Goal: Book appointment/travel/reservation

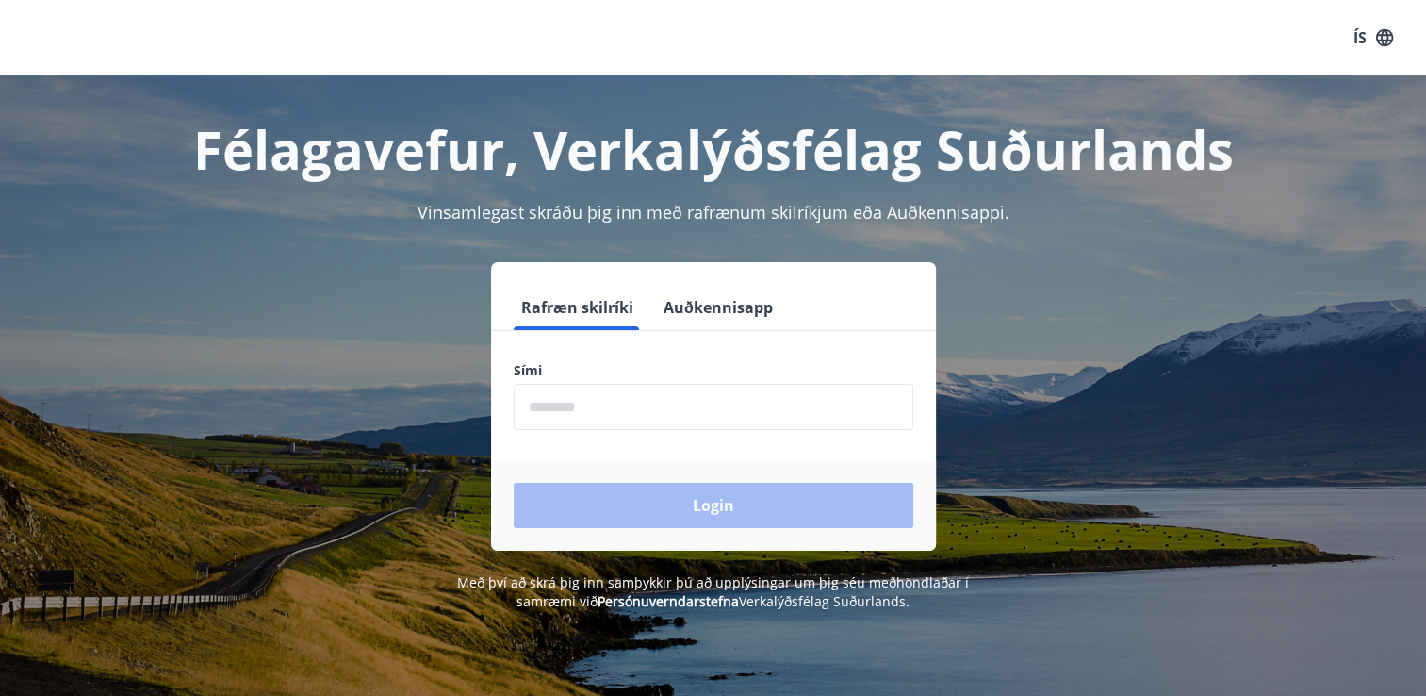
click at [590, 418] on input "phone" at bounding box center [714, 407] width 400 height 46
type input "********"
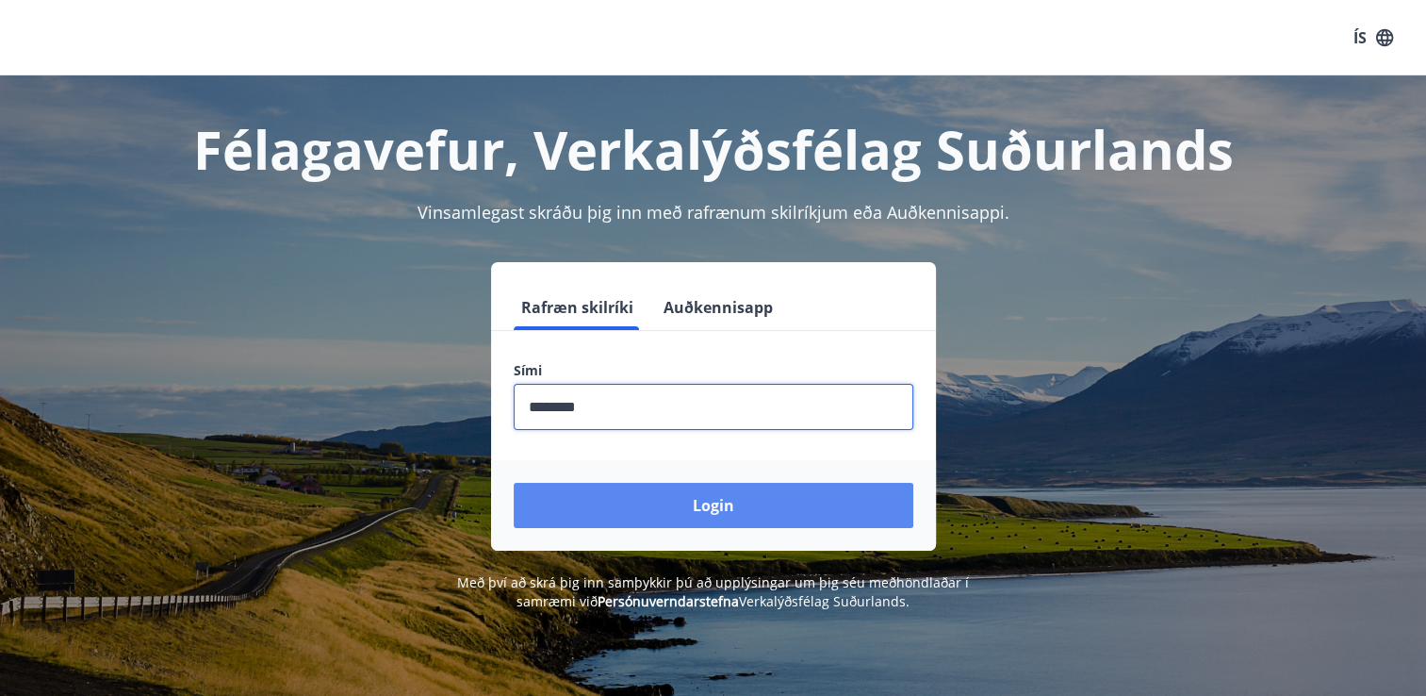
click at [812, 504] on button "Login" at bounding box center [714, 505] width 400 height 45
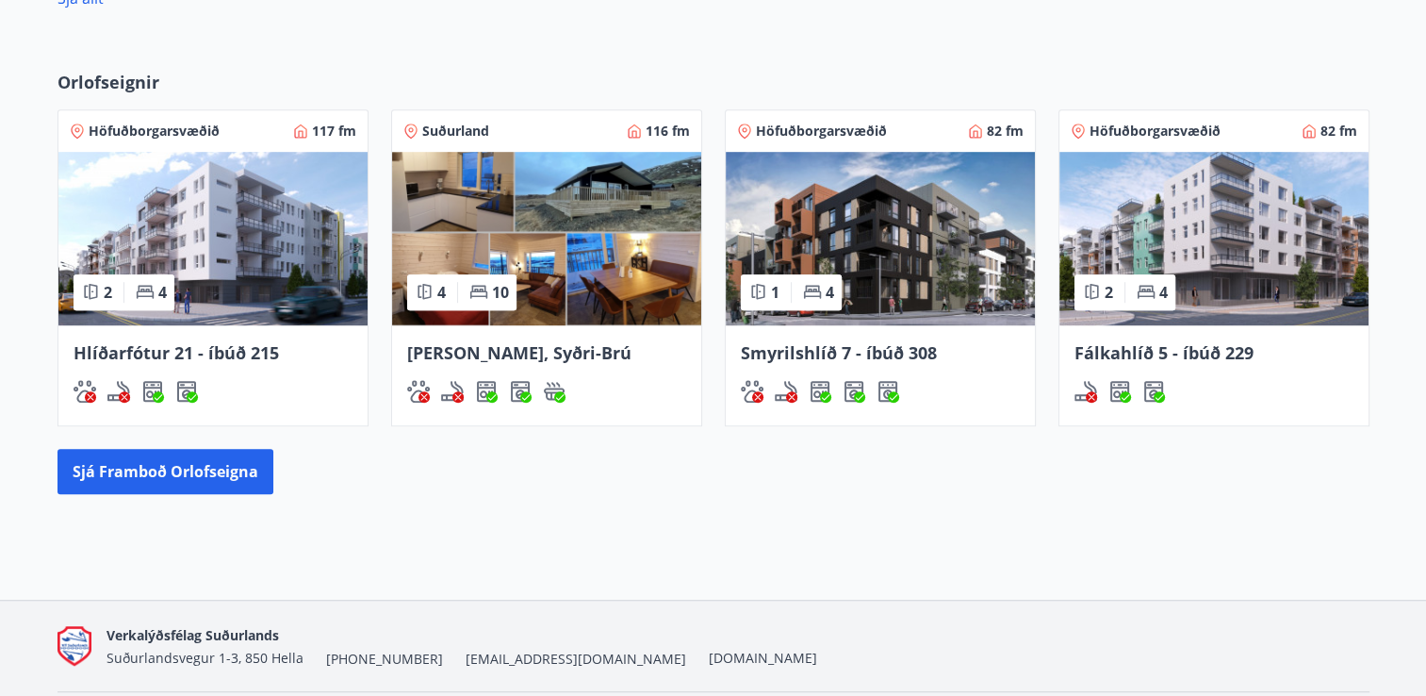
scroll to position [1245, 0]
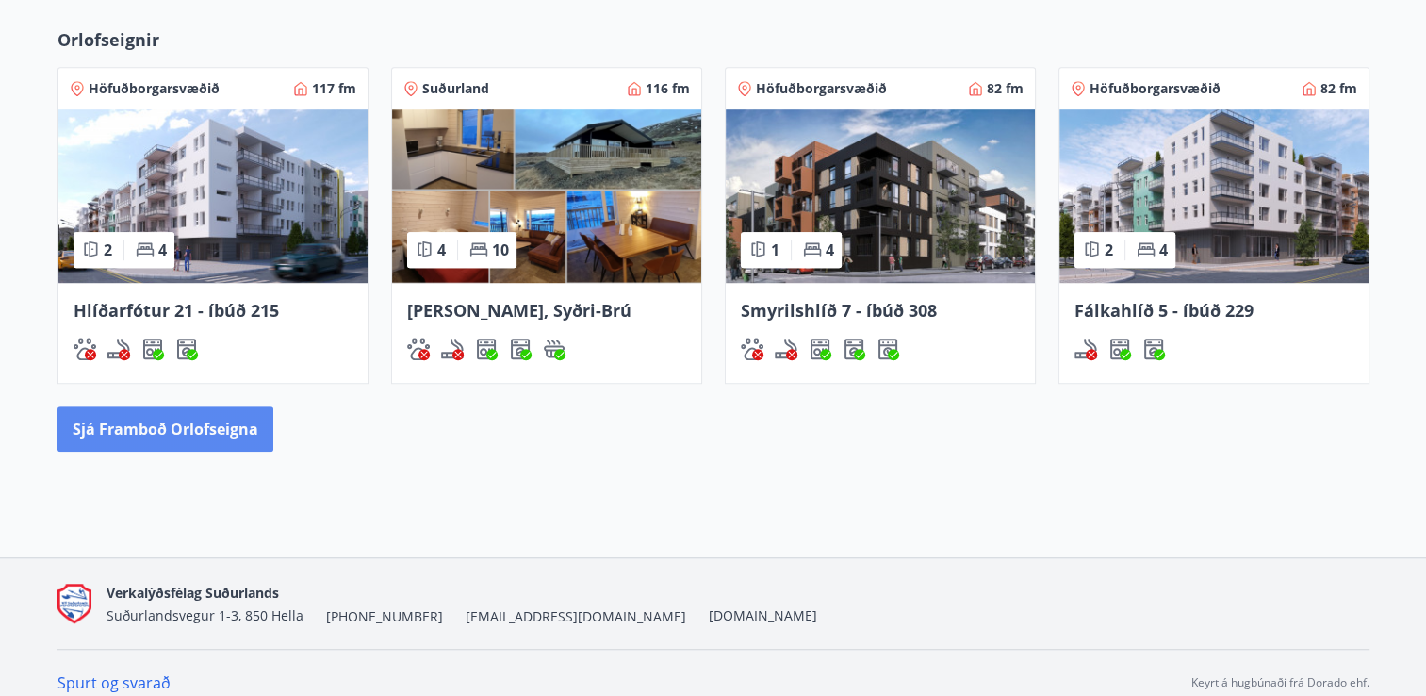
click at [231, 447] on button "Sjá framboð orlofseigna" at bounding box center [166, 428] width 216 height 45
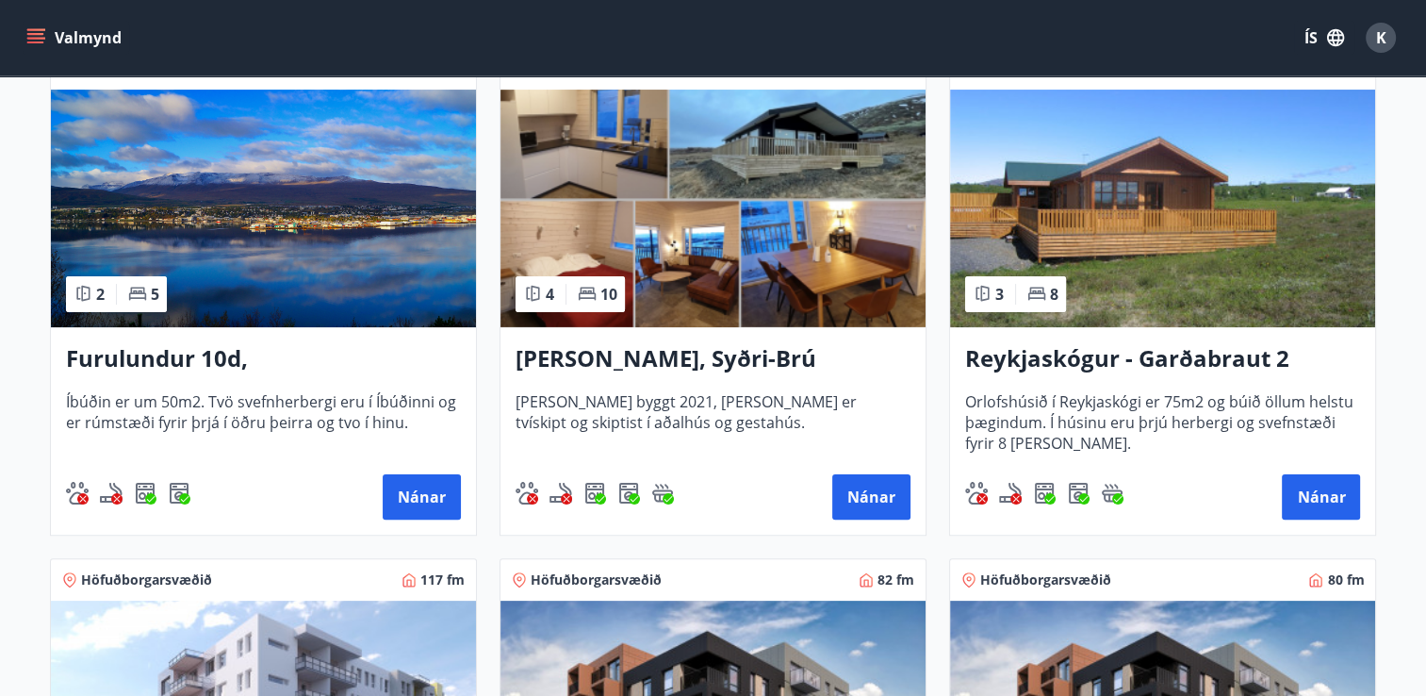
scroll to position [469, 0]
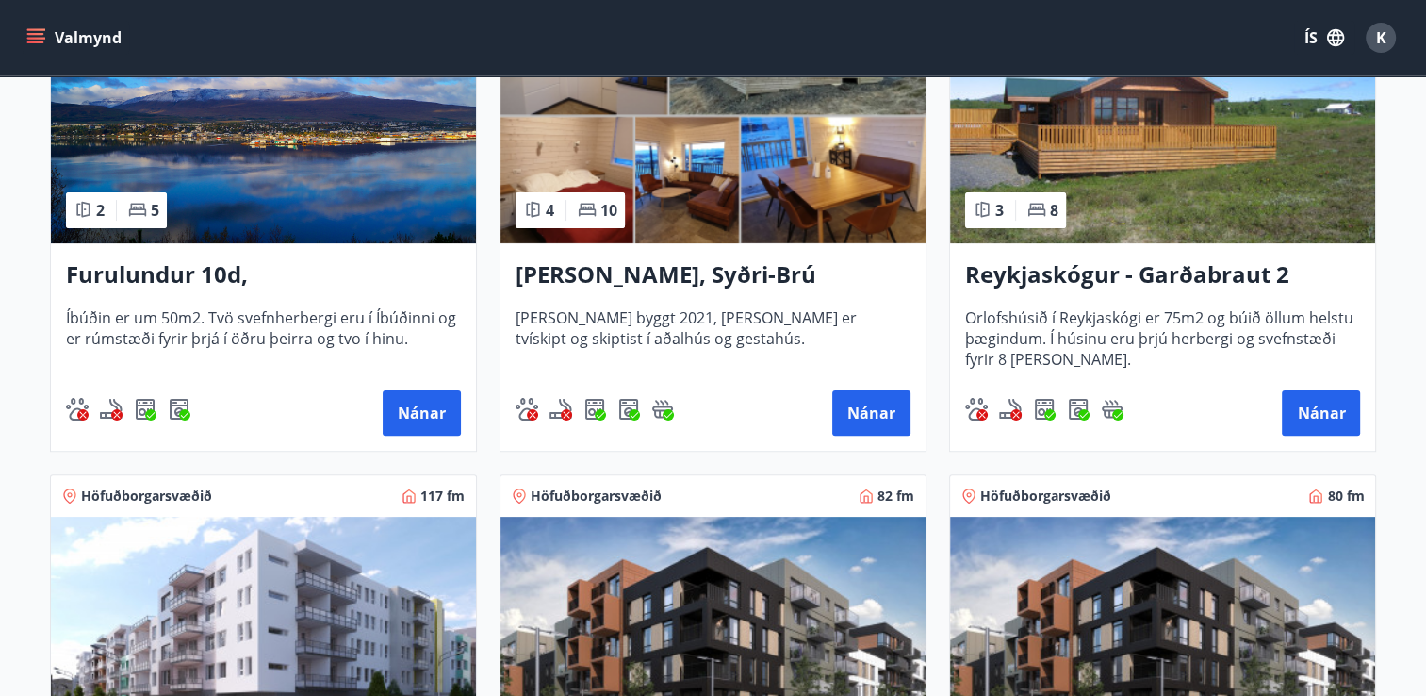
drag, startPoint x: 1161, startPoint y: 276, endPoint x: 1405, endPoint y: 237, distance: 246.4
click at [1405, 237] on main "Framboð Svæði Allt Dagsetningar Veldu tímabil Svefnstæði +1 Sjá kort Norðurland…" at bounding box center [713, 547] width 1426 height 1883
drag, startPoint x: 1330, startPoint y: 417, endPoint x: 1347, endPoint y: 448, distance: 35.4
click at [1347, 448] on div "Reykjaskógur - Garðabraut 2 Orlofshúsið í Reykjaskógi er 75m2 og búið öllum hel…" at bounding box center [1162, 346] width 425 height 207
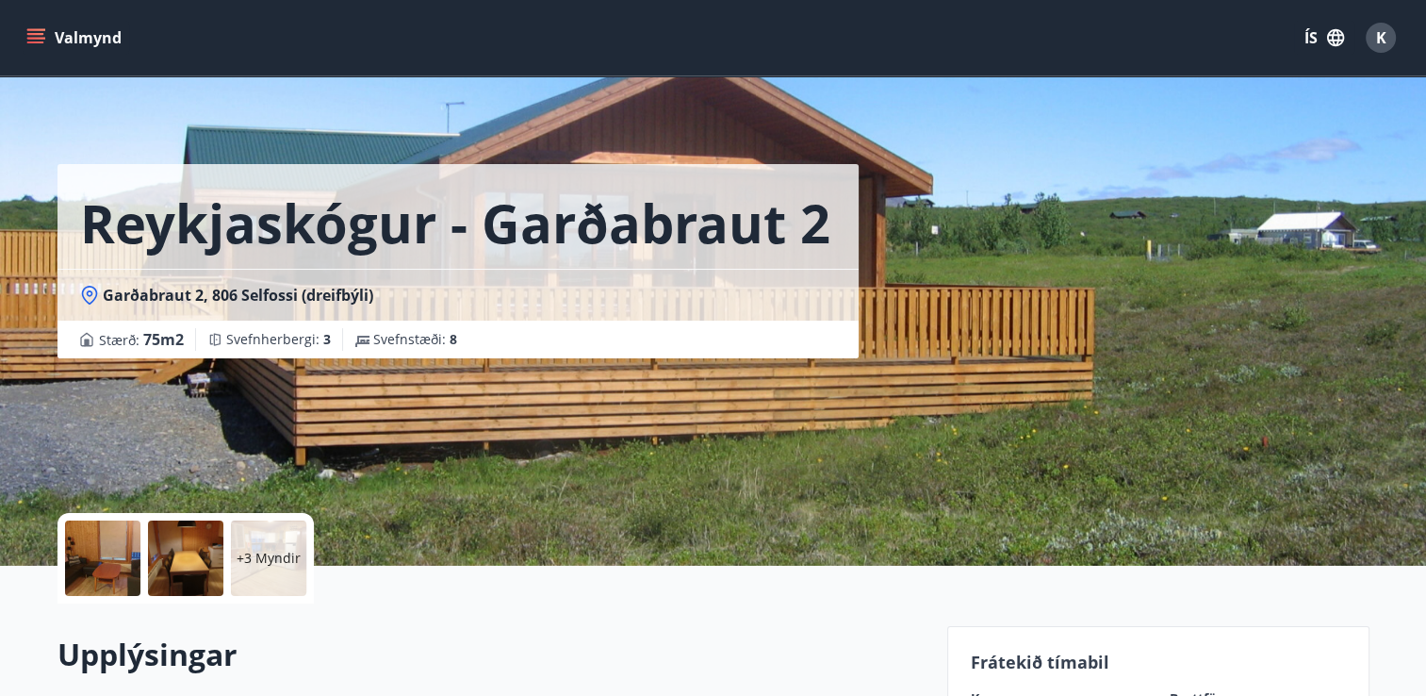
scroll to position [306, 0]
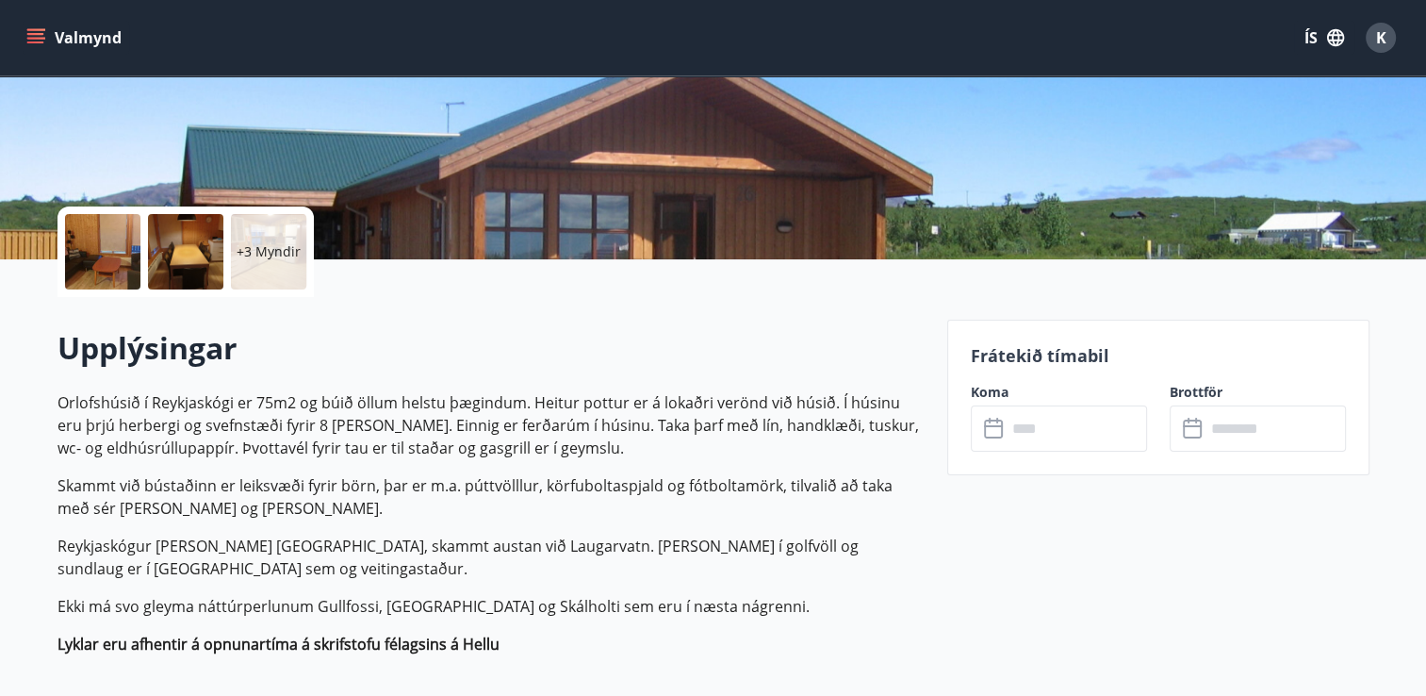
click at [1048, 412] on input "text" at bounding box center [1077, 428] width 140 height 46
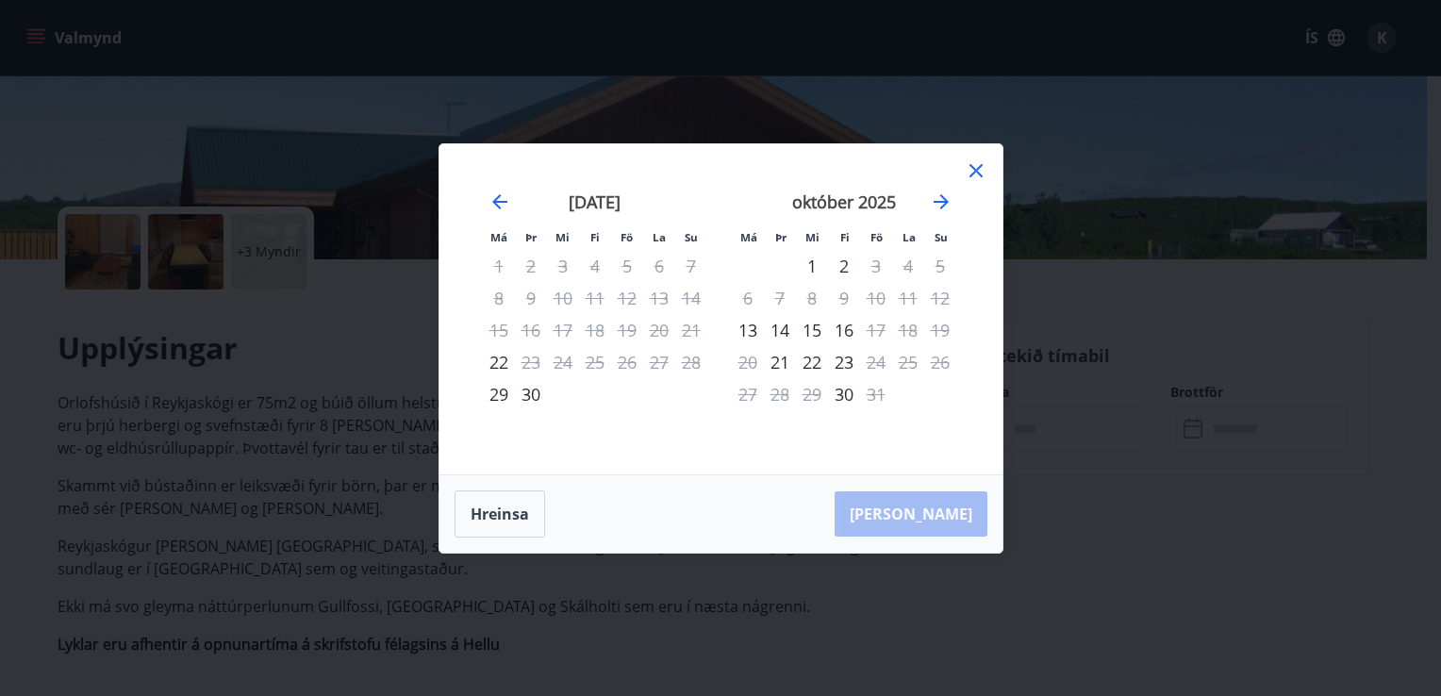
click at [978, 167] on icon at bounding box center [975, 170] width 13 height 13
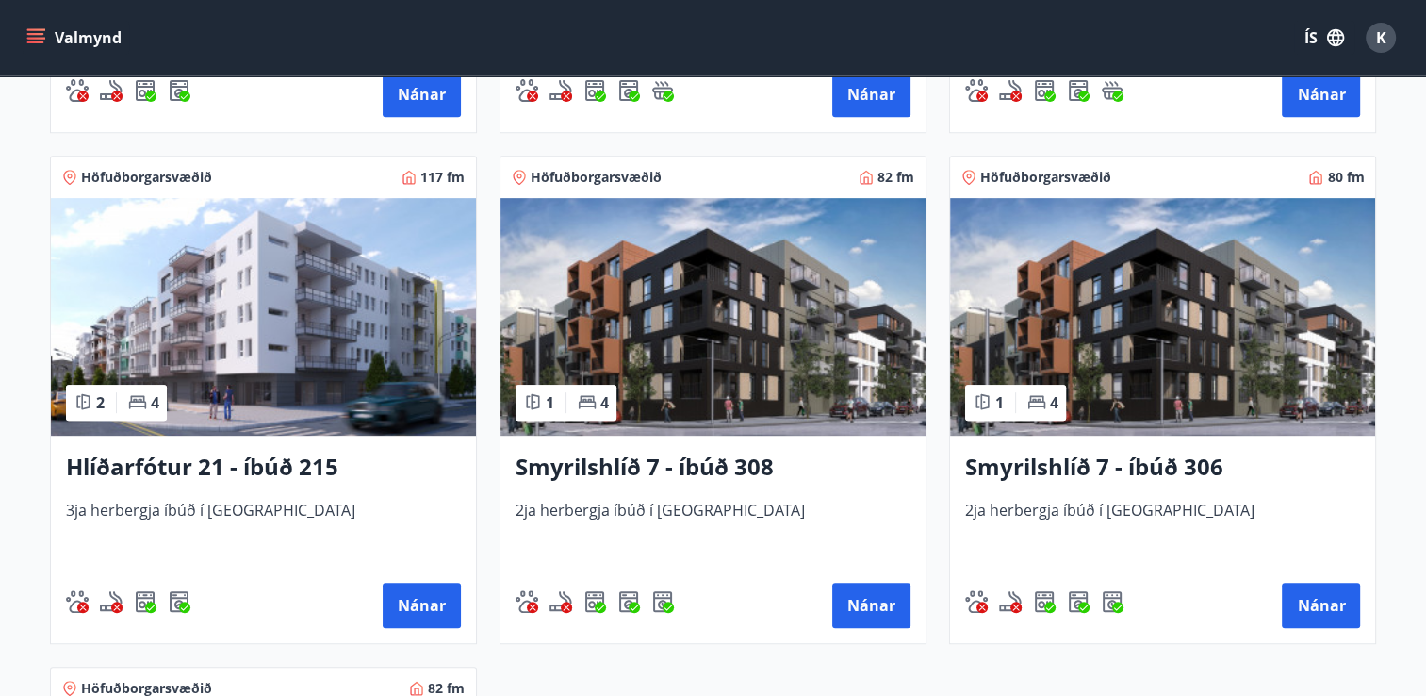
scroll to position [799, 0]
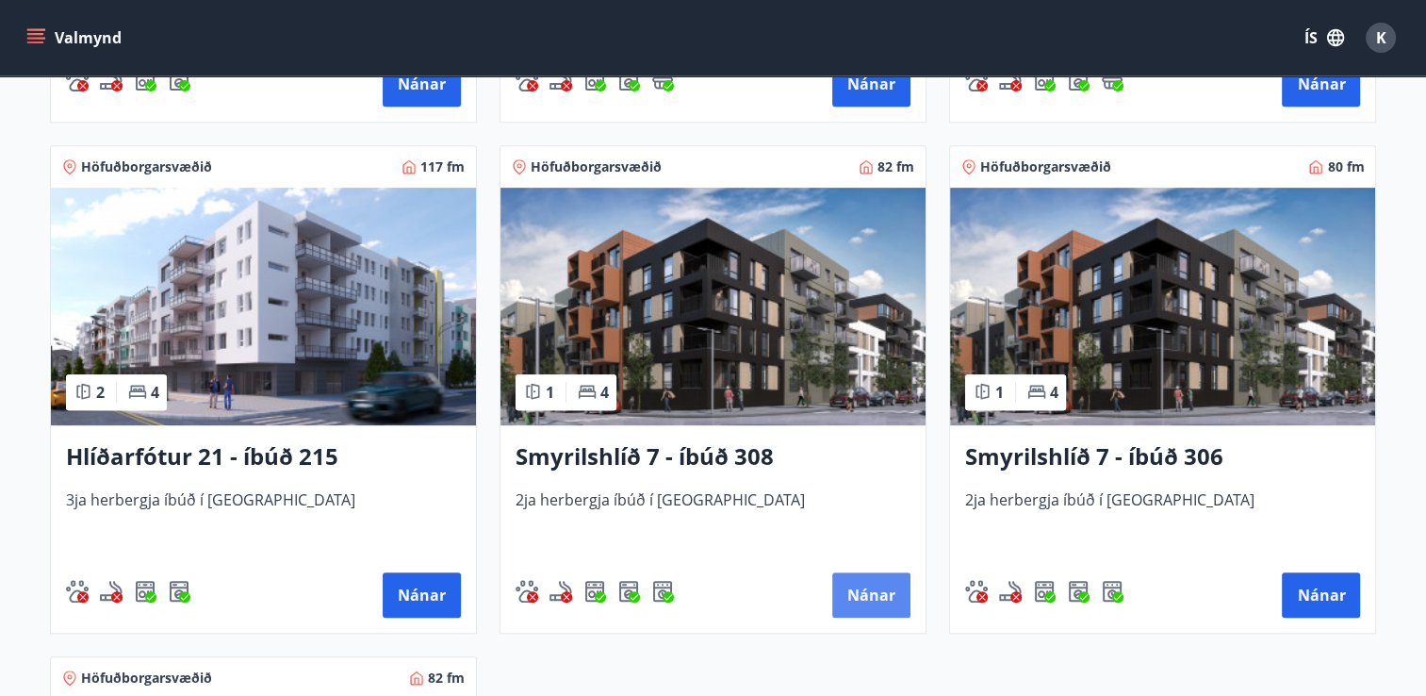
click at [864, 586] on button "Nánar" at bounding box center [871, 594] width 78 height 45
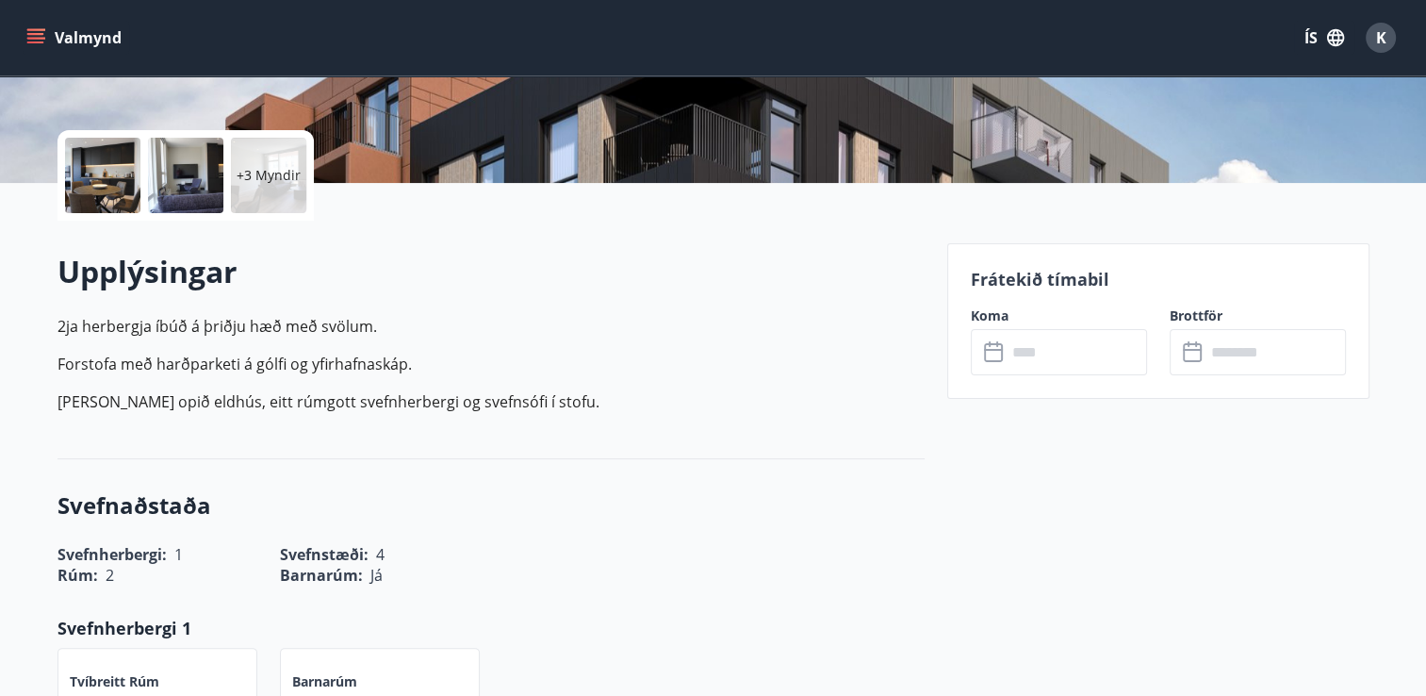
scroll to position [405, 0]
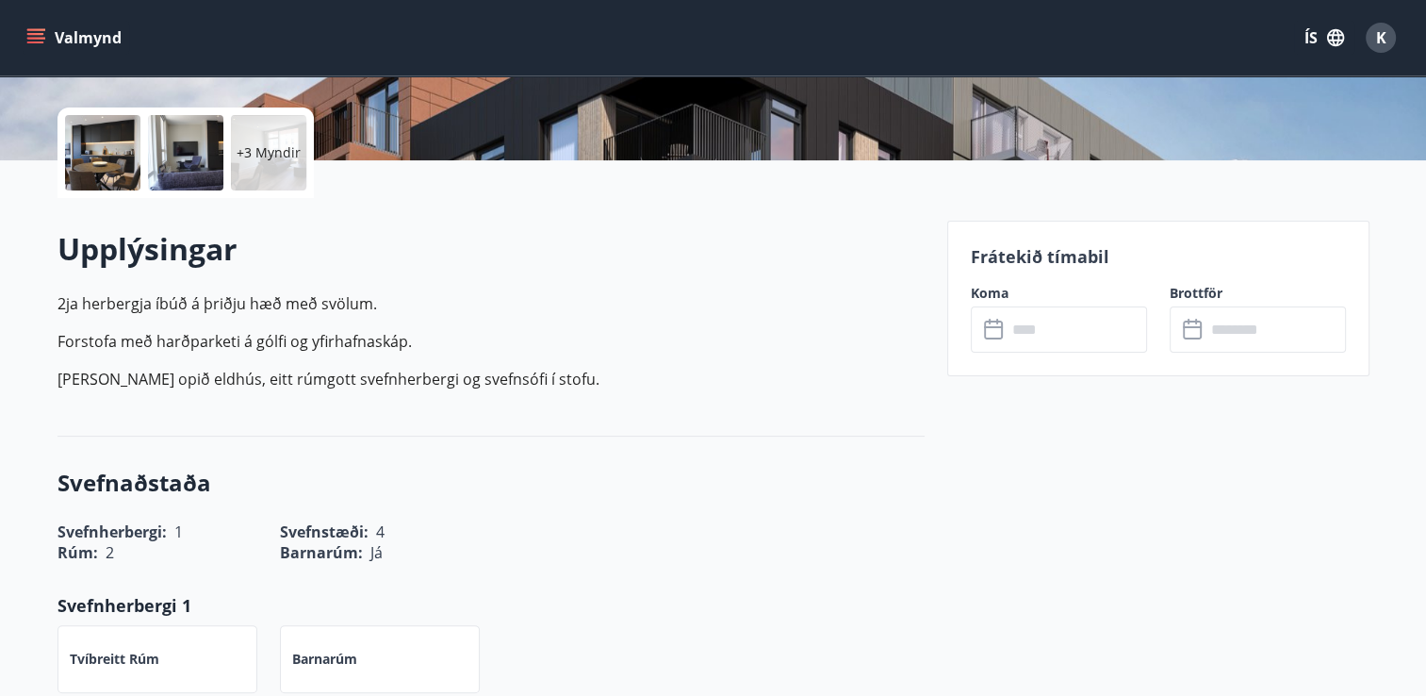
click at [996, 345] on div "​ ​" at bounding box center [1059, 329] width 176 height 46
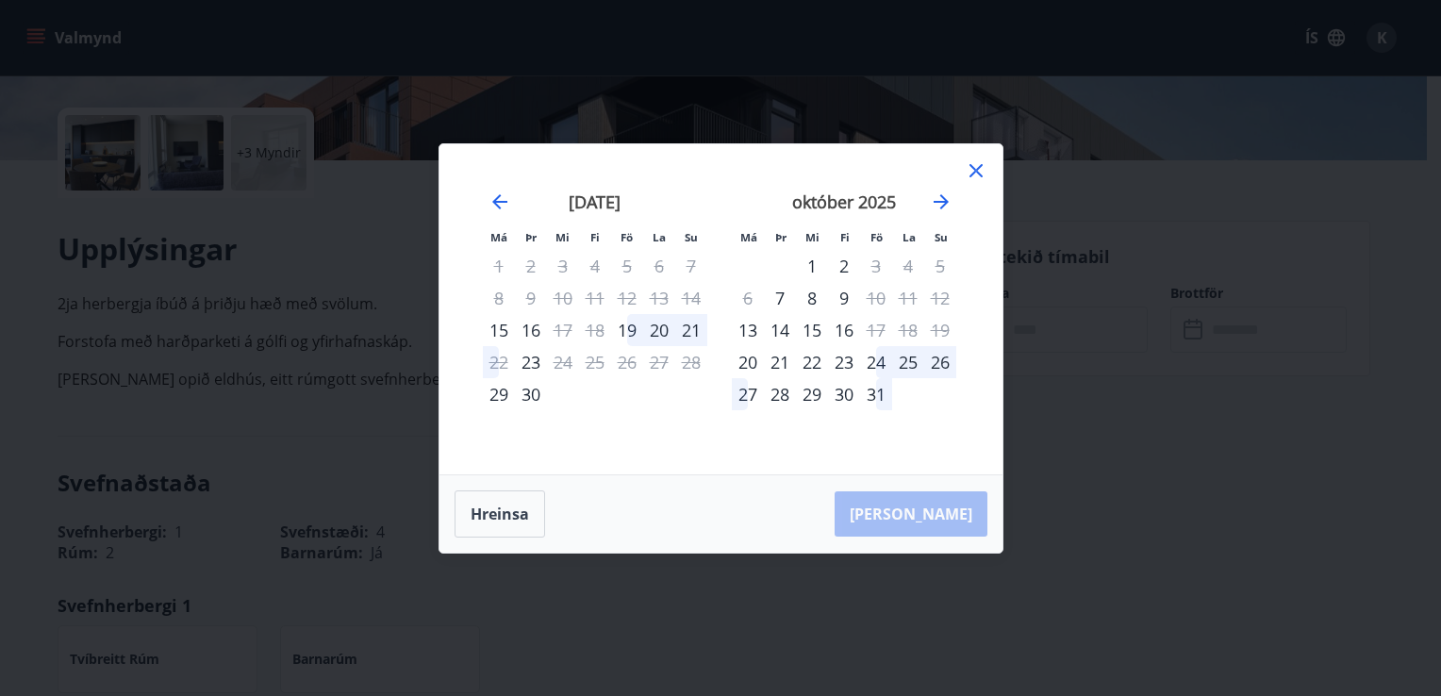
click at [982, 164] on icon at bounding box center [975, 170] width 23 height 23
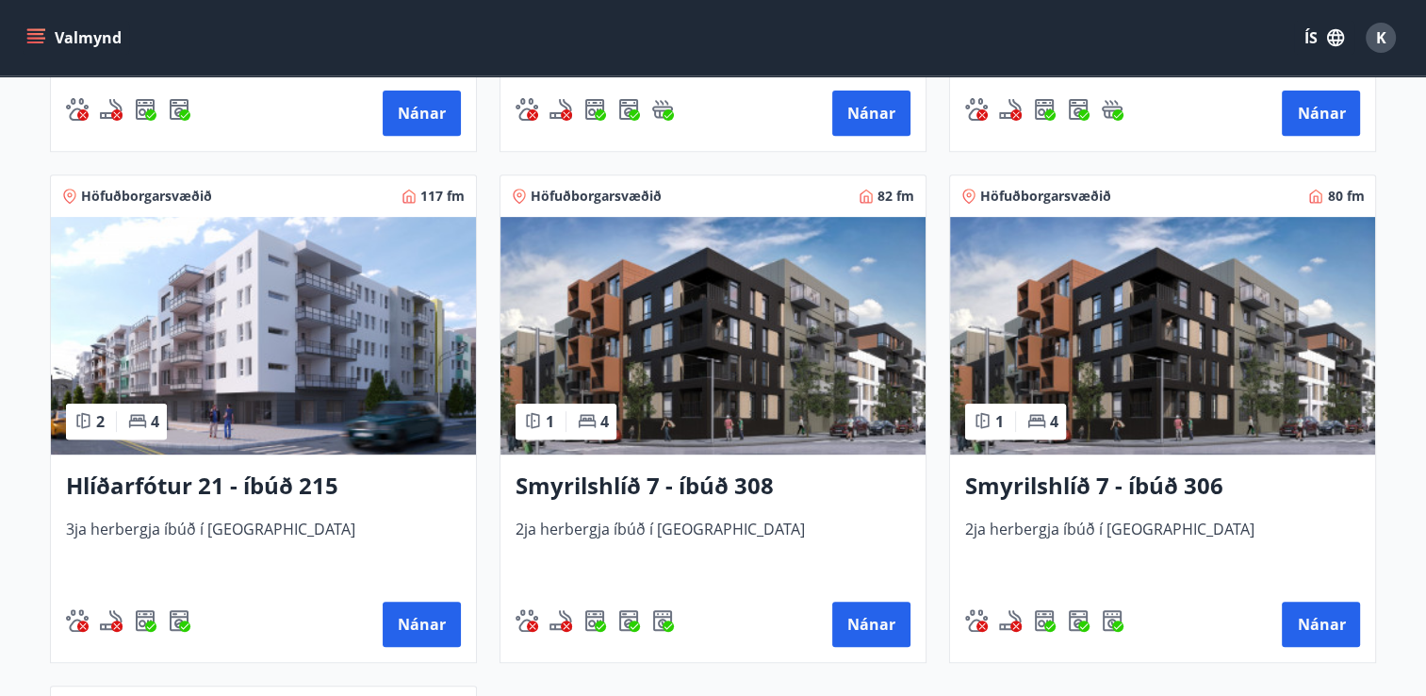
click at [1131, 359] on img at bounding box center [1162, 336] width 425 height 238
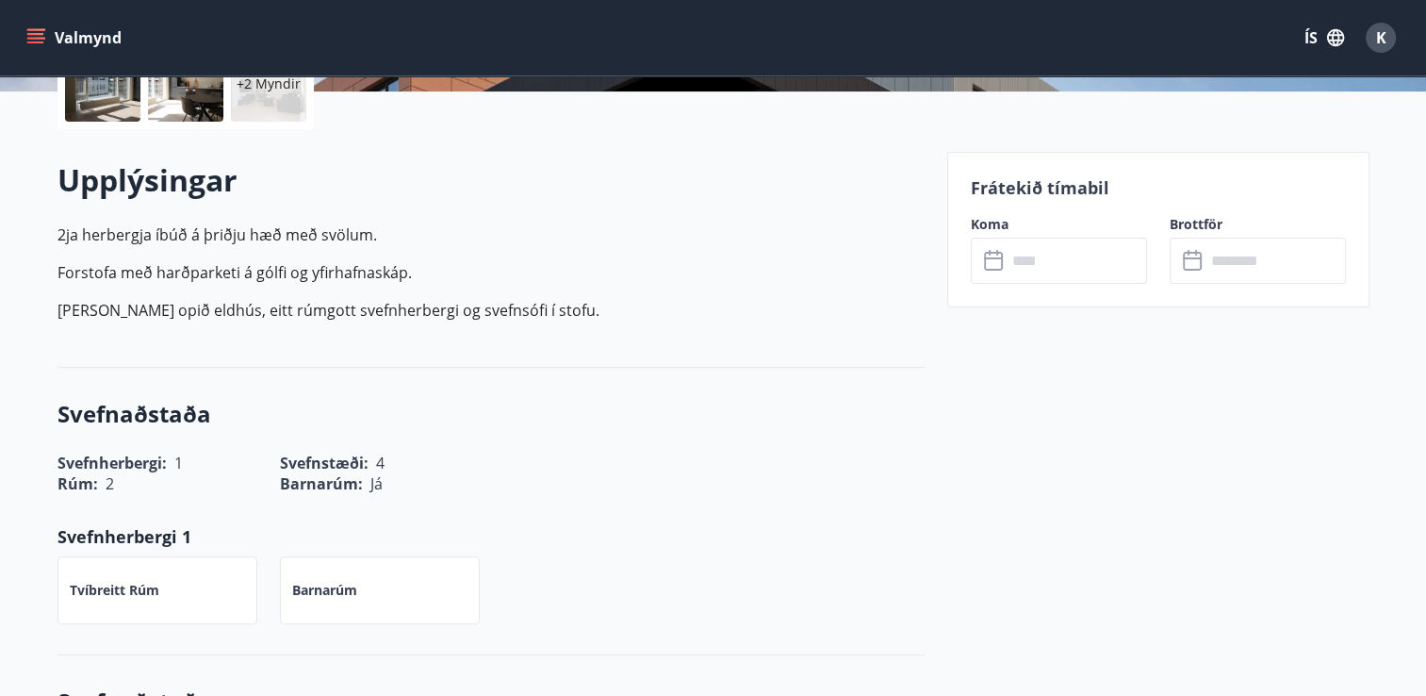
scroll to position [415, 0]
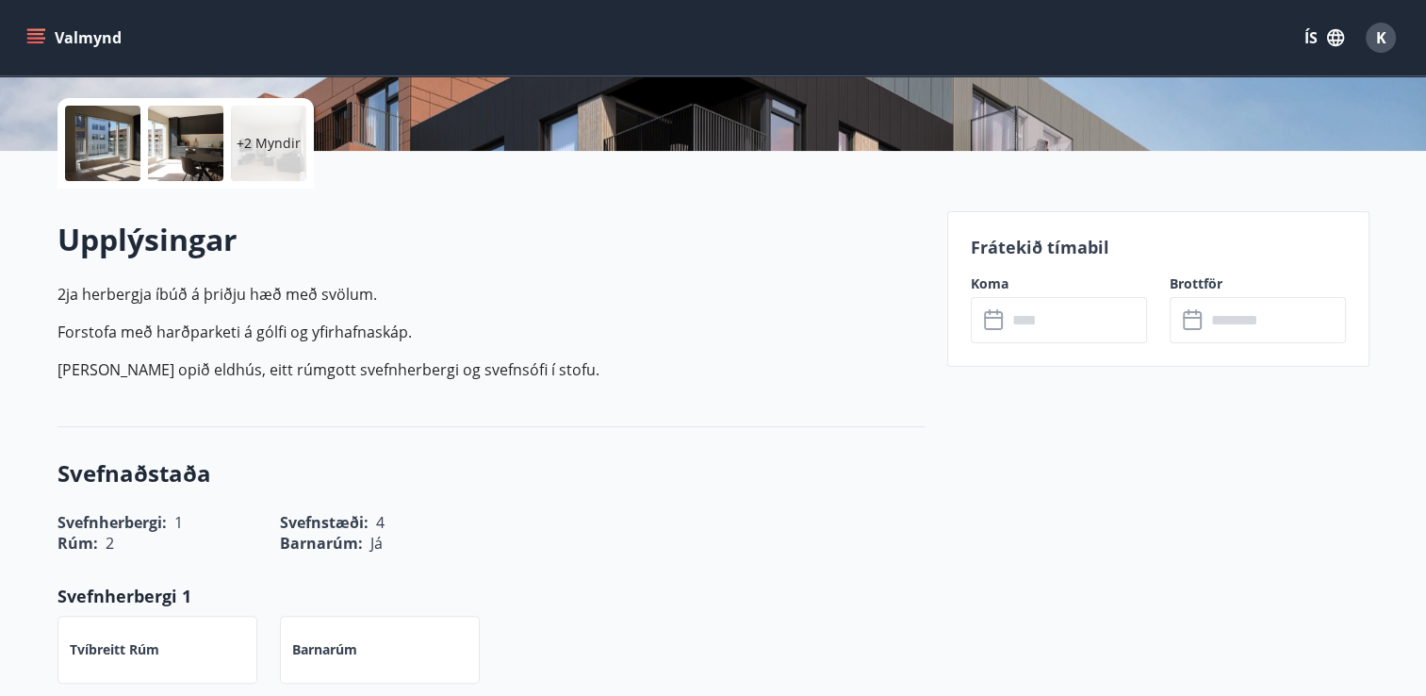
click at [1067, 294] on div "Koma ​ ​" at bounding box center [1047, 308] width 199 height 69
click at [1052, 314] on input "text" at bounding box center [1077, 320] width 140 height 46
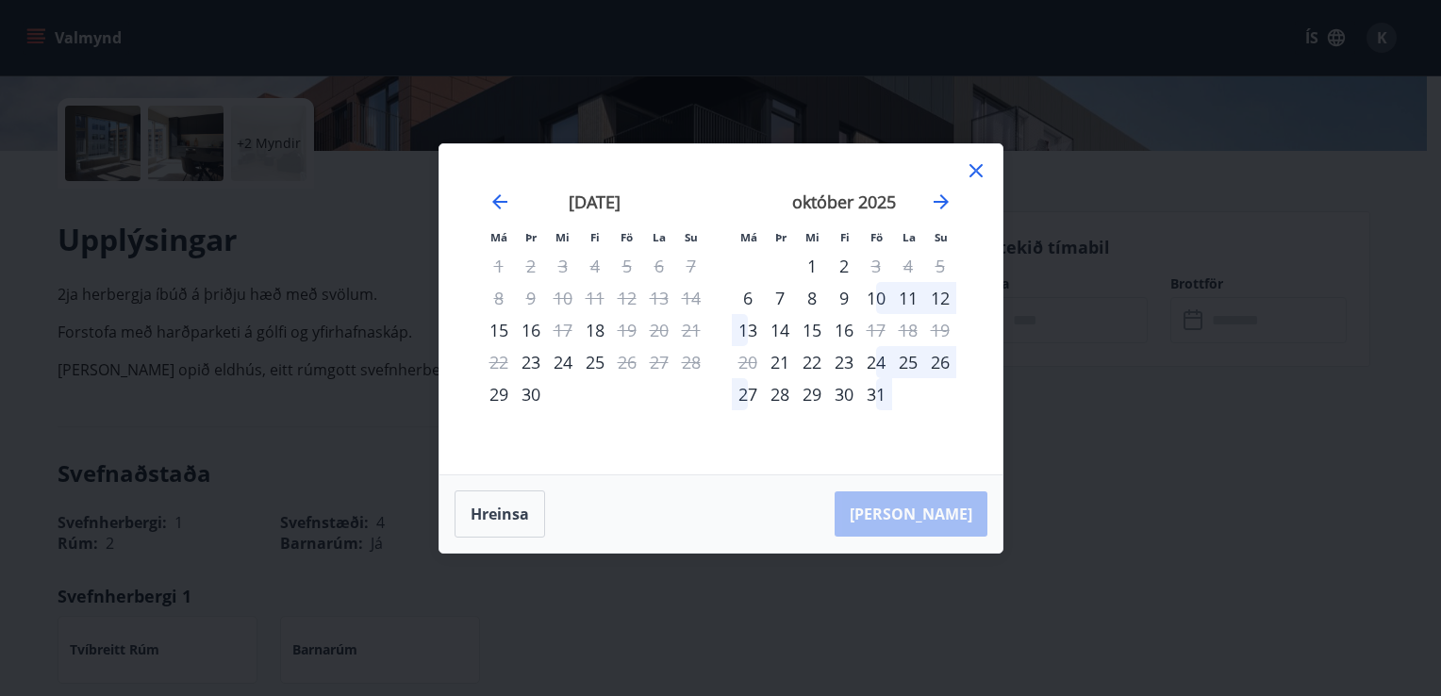
click at [980, 168] on icon at bounding box center [975, 170] width 23 height 23
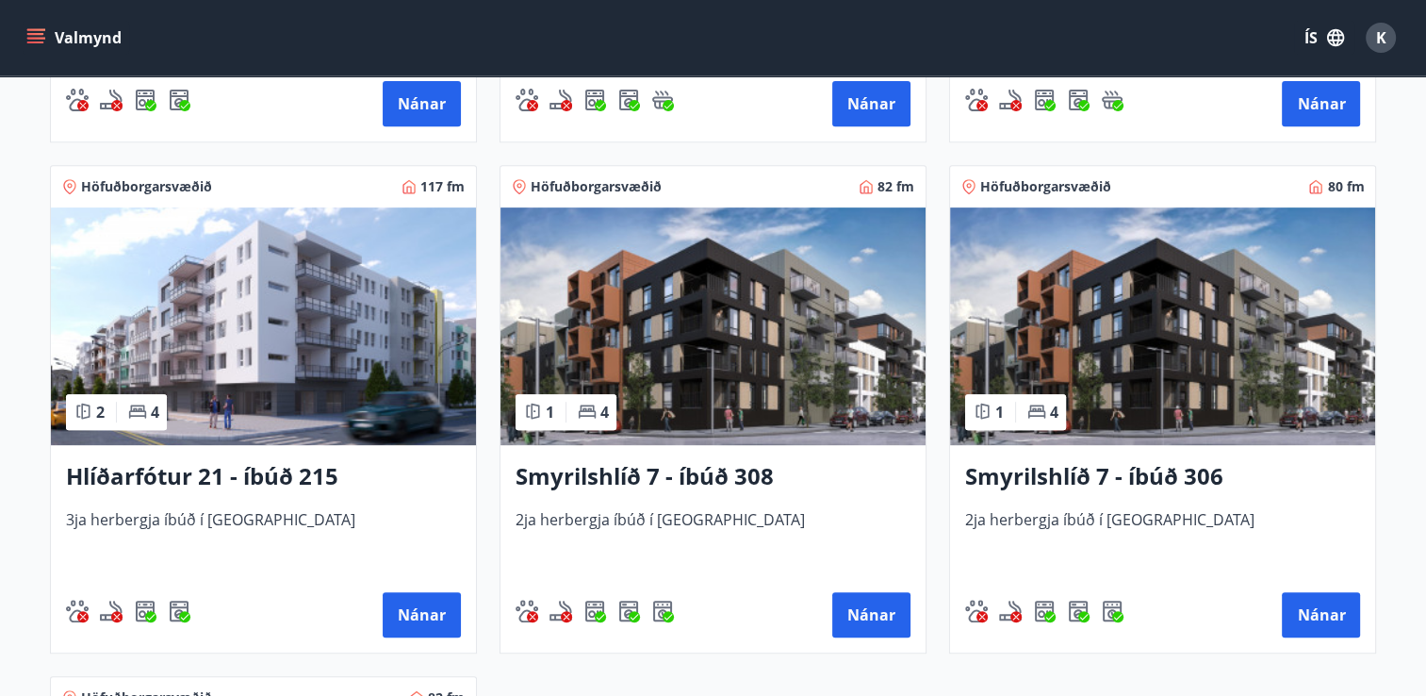
scroll to position [1252, 0]
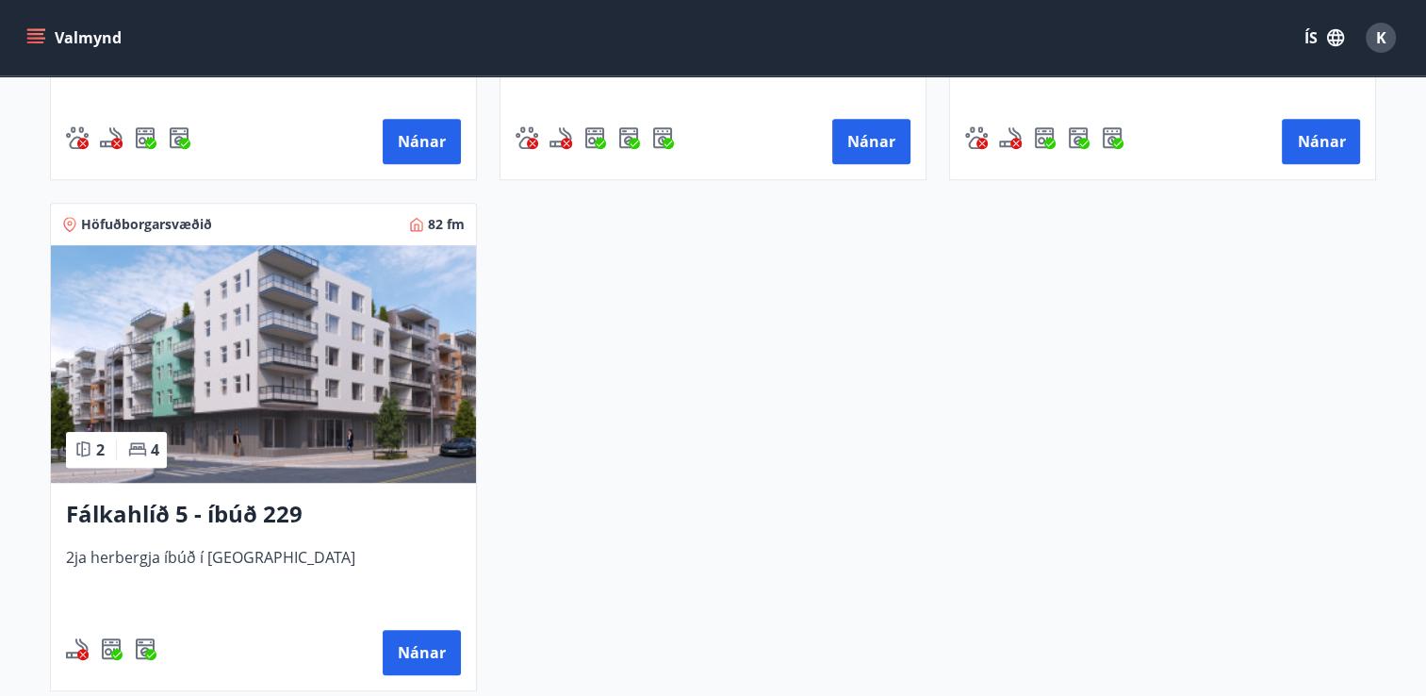
click at [317, 420] on img at bounding box center [263, 364] width 425 height 238
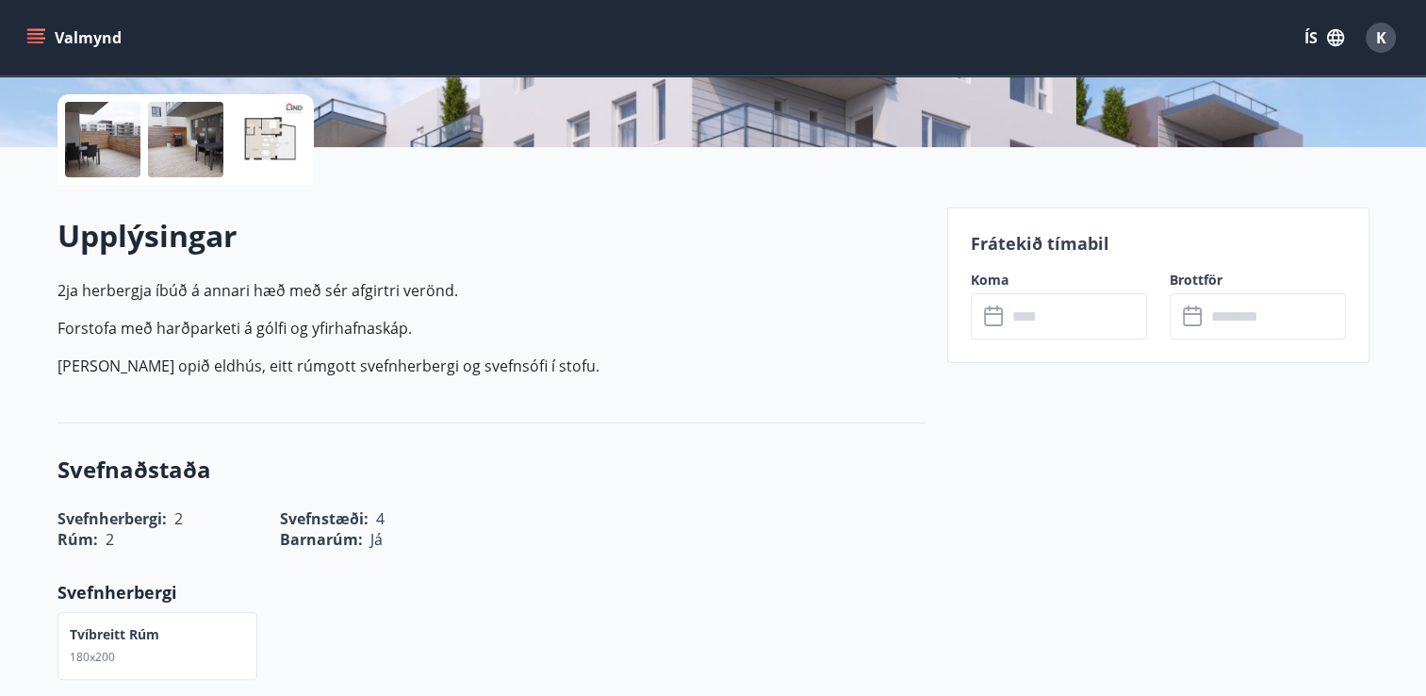
scroll to position [510, 0]
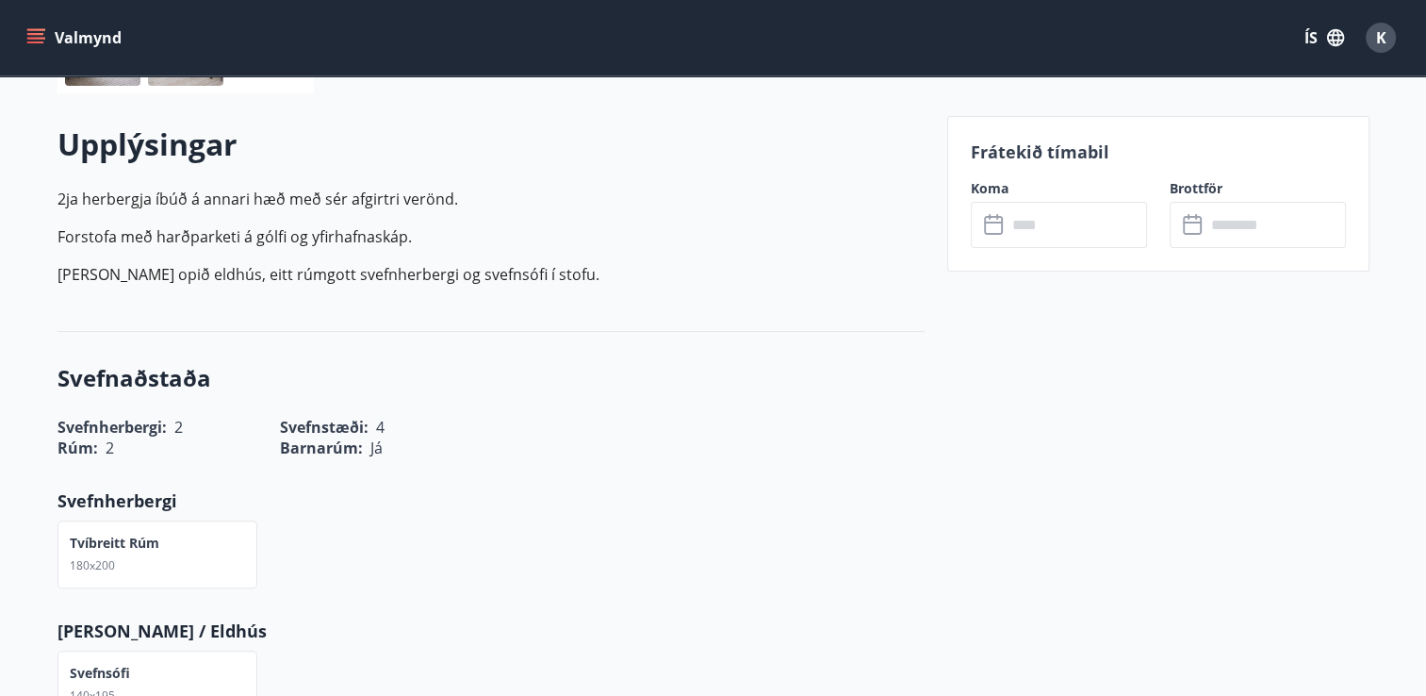
click at [1109, 198] on div "Koma ​ ​" at bounding box center [1047, 213] width 199 height 69
click at [1064, 217] on input "text" at bounding box center [1077, 225] width 140 height 46
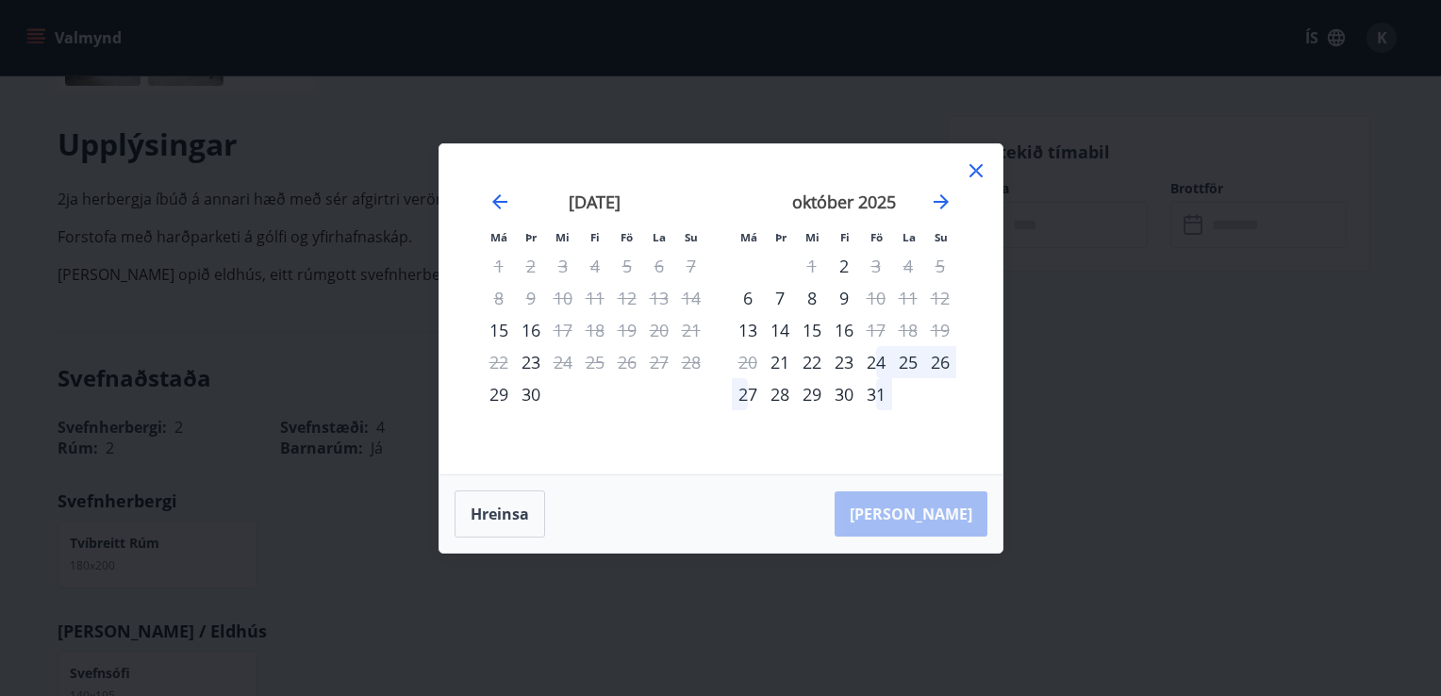
click at [975, 179] on icon at bounding box center [975, 170] width 23 height 23
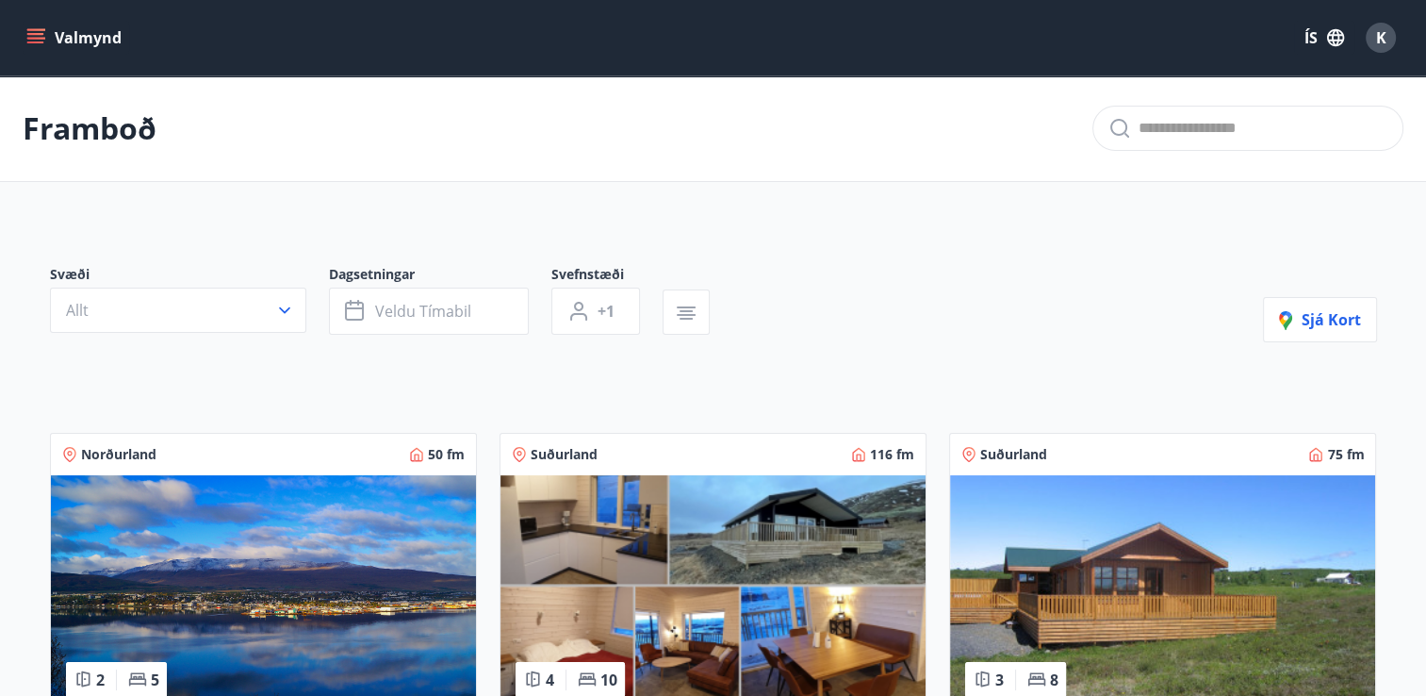
scroll to position [314, 0]
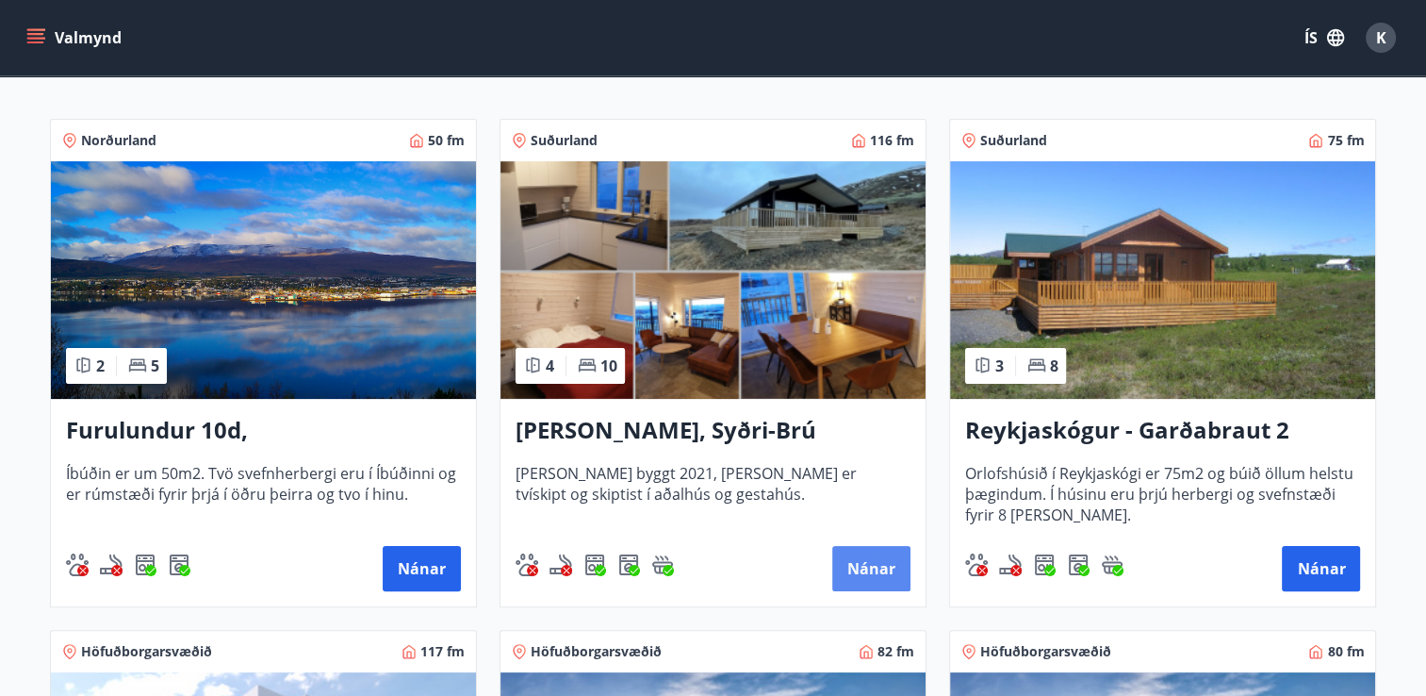
click at [875, 556] on button "Nánar" at bounding box center [871, 568] width 78 height 45
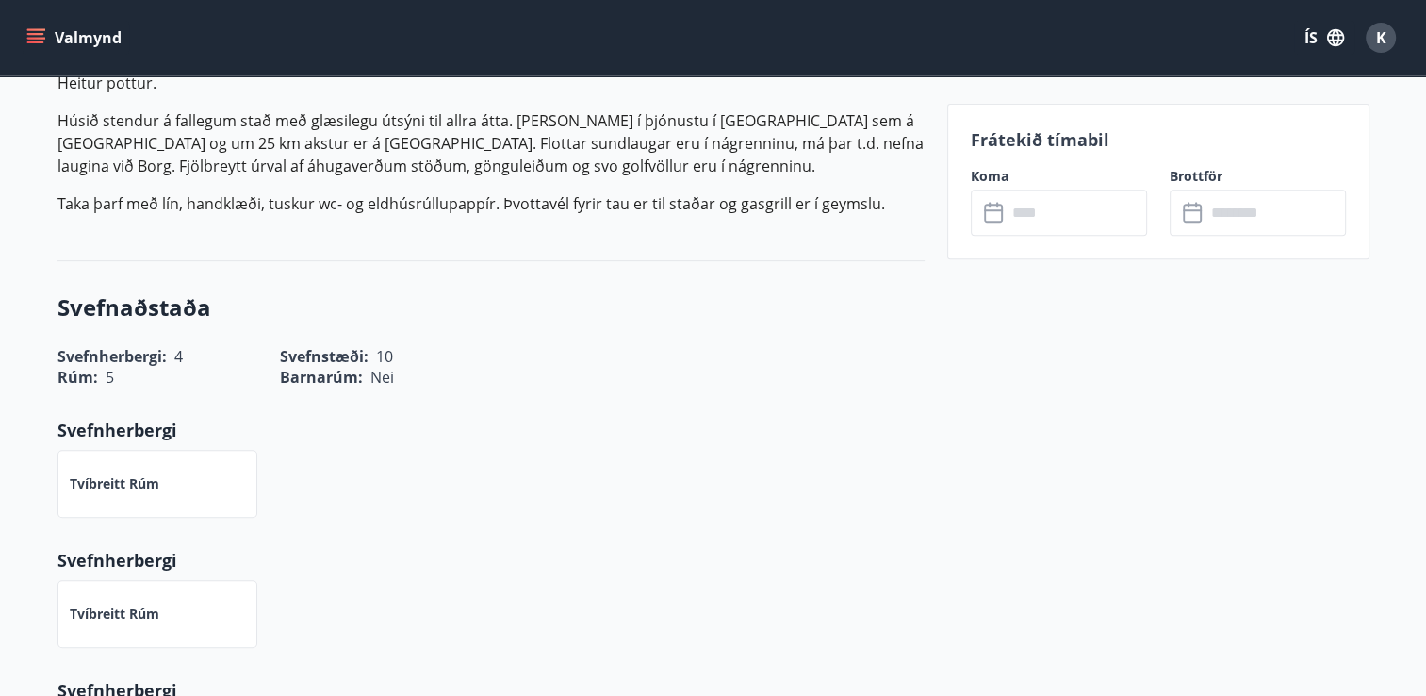
scroll to position [842, 0]
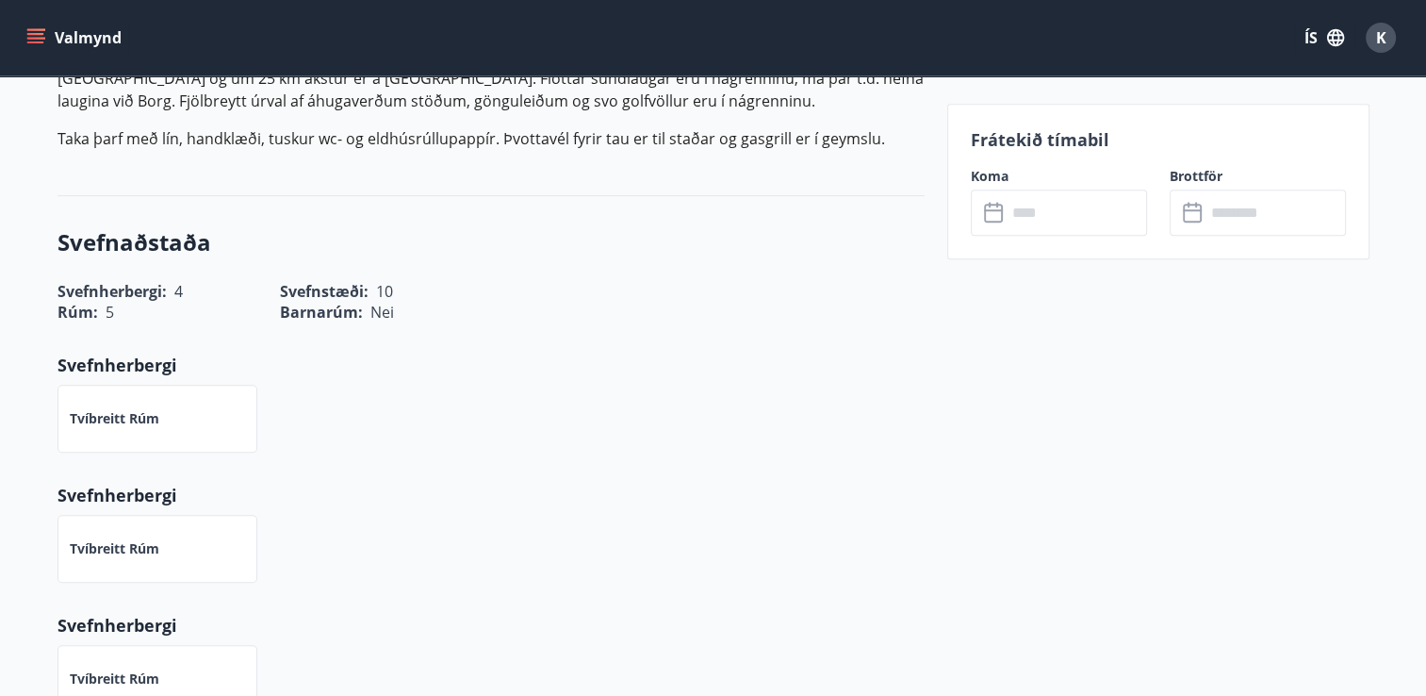
click at [1082, 217] on input "text" at bounding box center [1077, 212] width 140 height 46
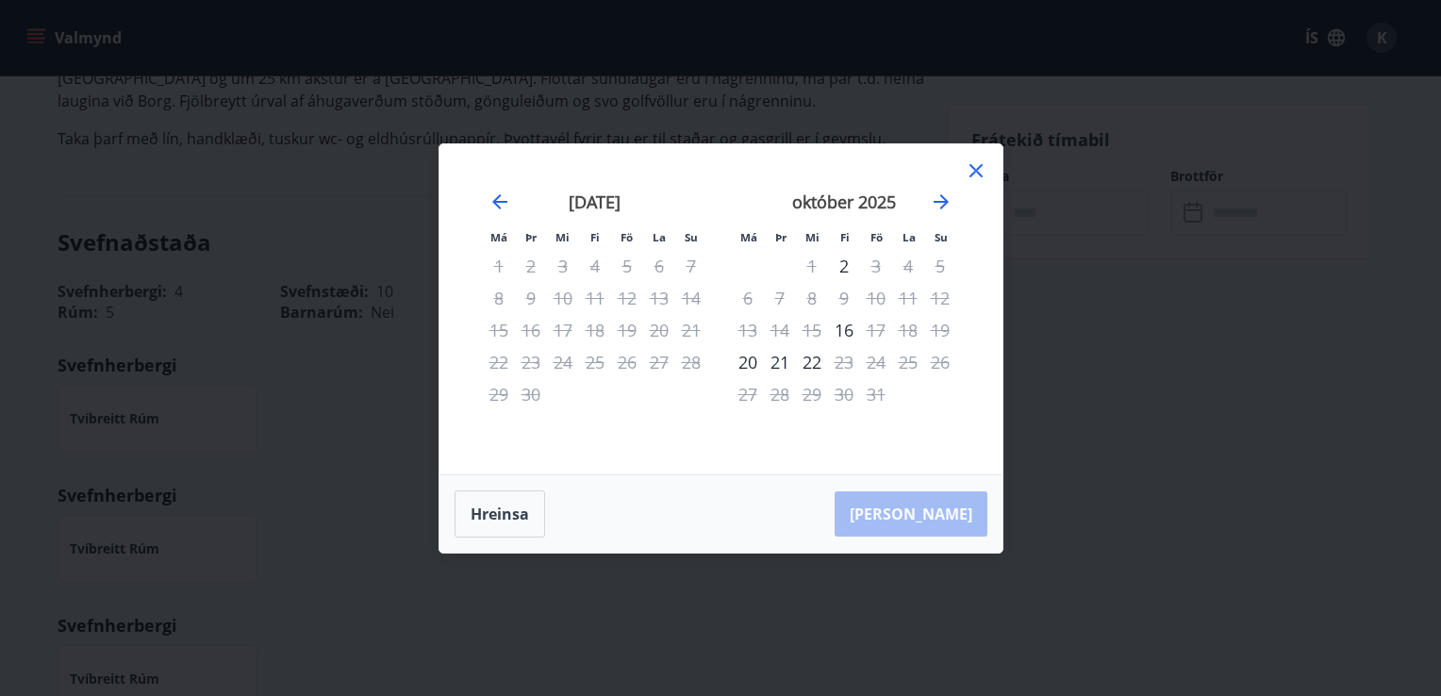
click at [981, 180] on icon at bounding box center [975, 170] width 23 height 23
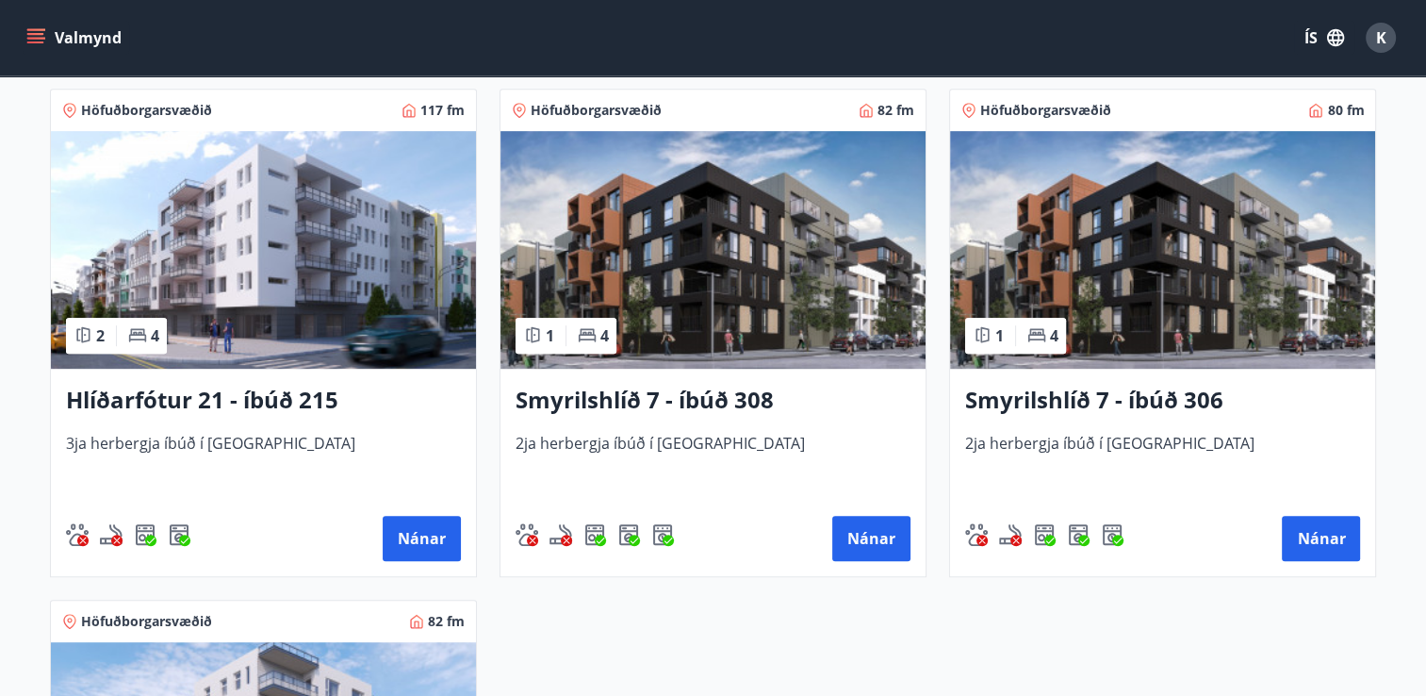
scroll to position [807, 0]
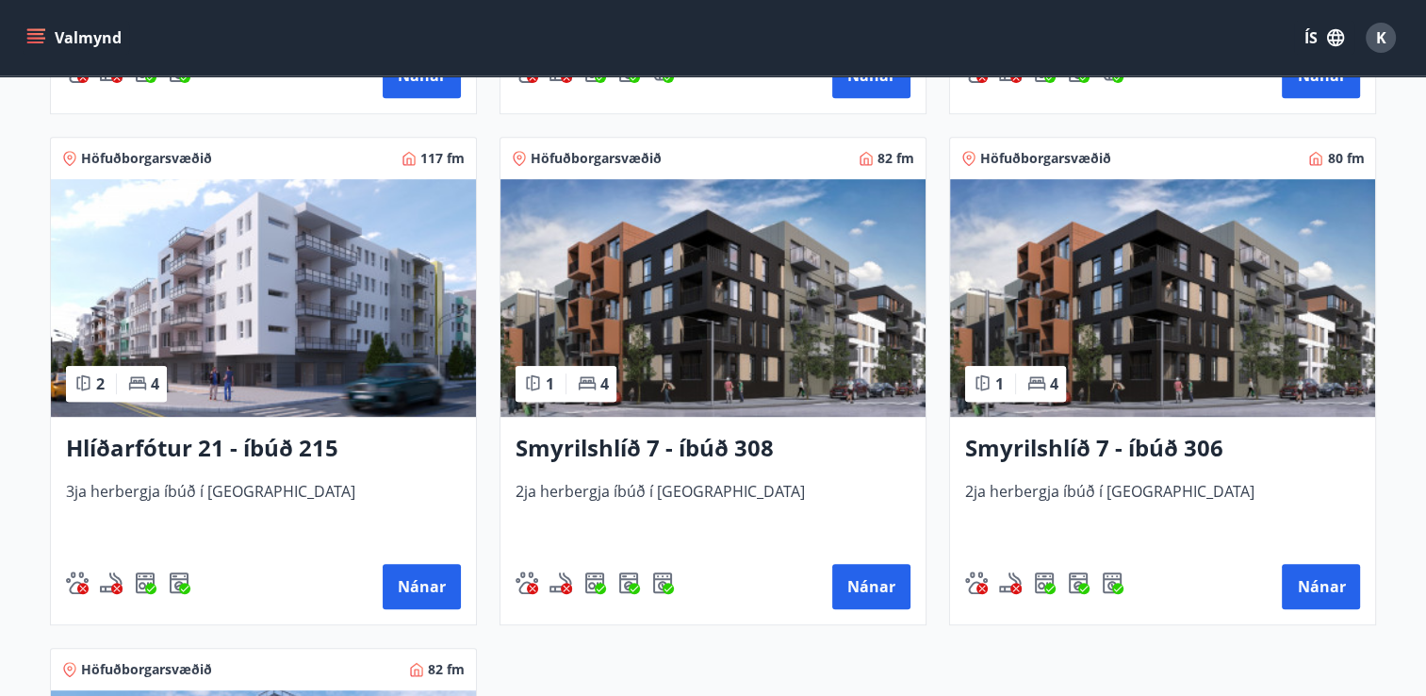
click at [427, 623] on div "Höfuðborgarsvæðið 117 fm 2 4 Hlíðarfótur 21 - íbúð 215 3ja herbergja íbúð í Rey…" at bounding box center [263, 381] width 427 height 488
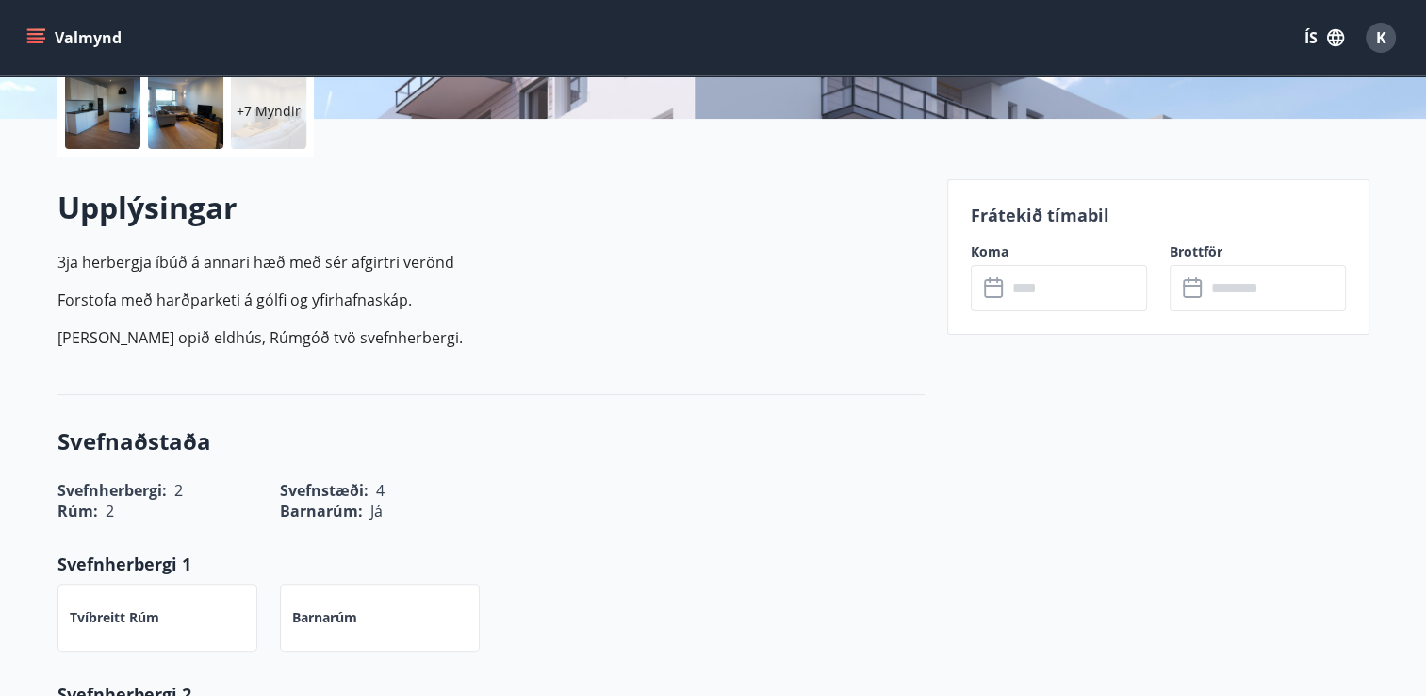
scroll to position [443, 0]
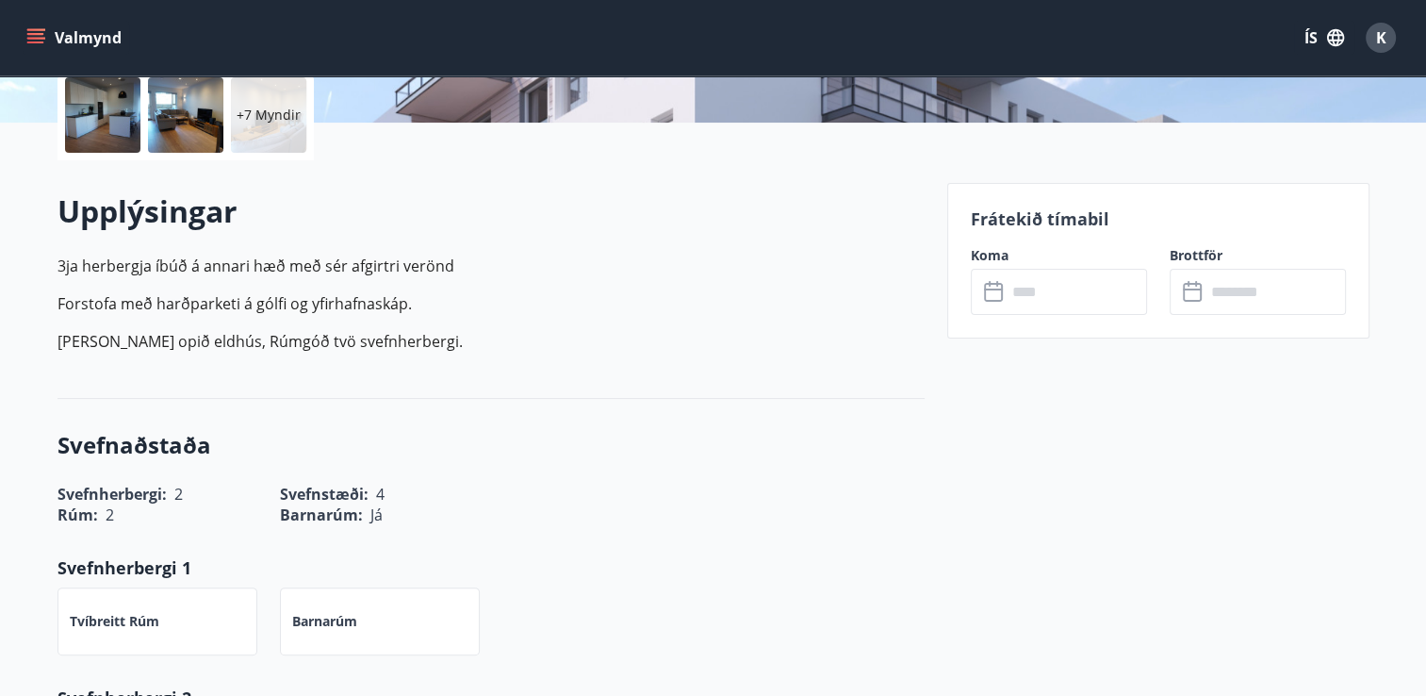
click at [1021, 288] on input "text" at bounding box center [1077, 292] width 140 height 46
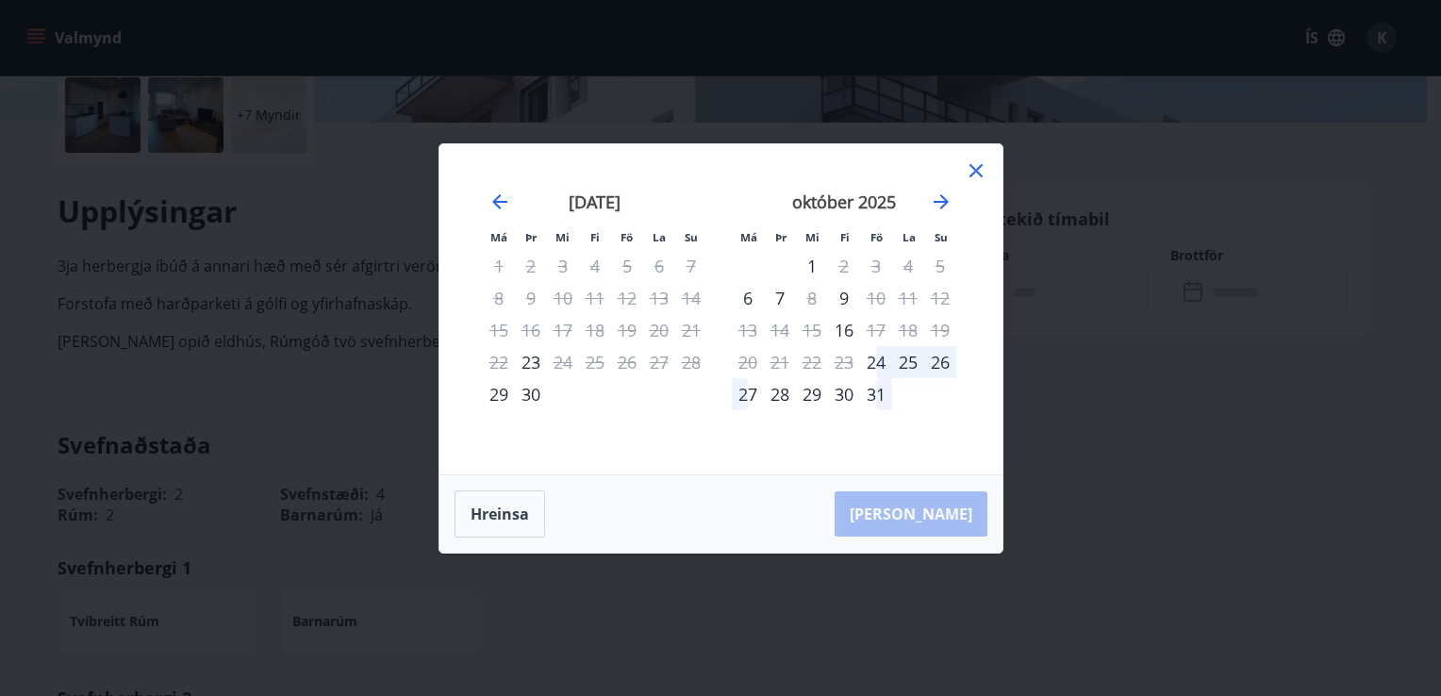
click at [976, 173] on icon at bounding box center [975, 170] width 23 height 23
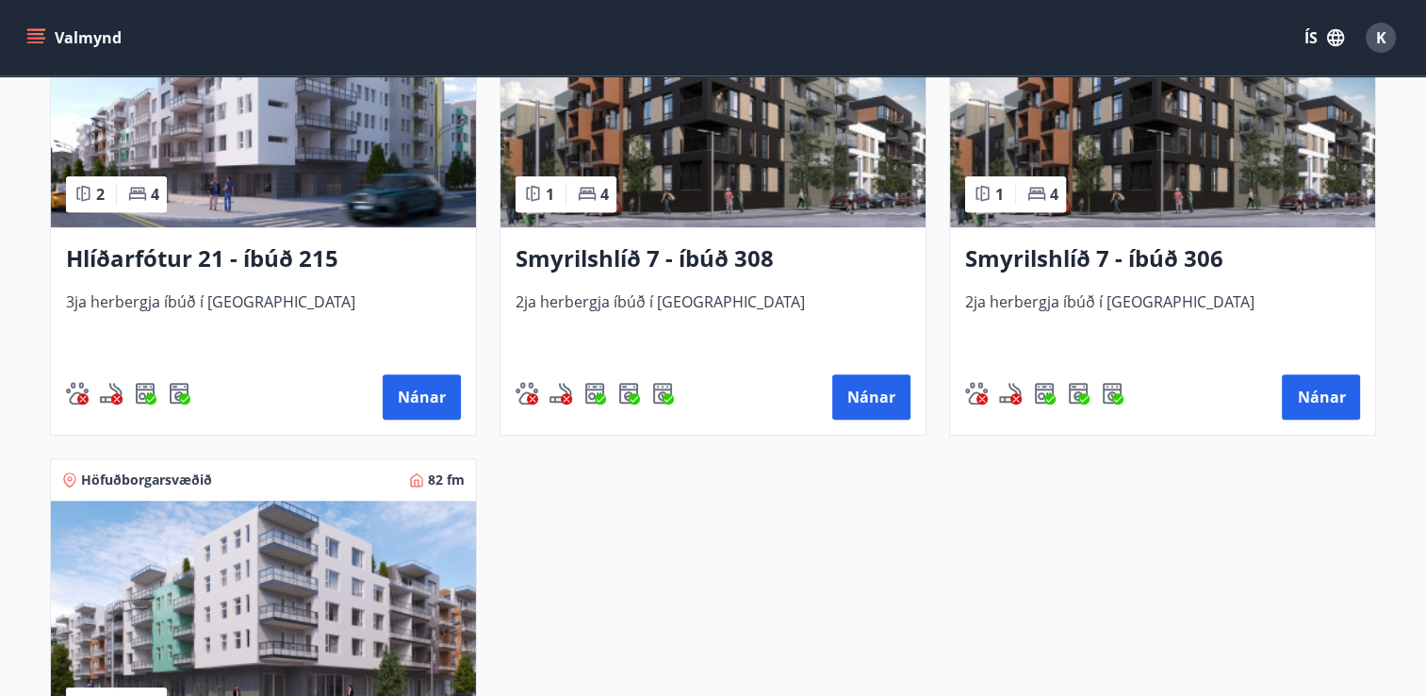
scroll to position [948, 0]
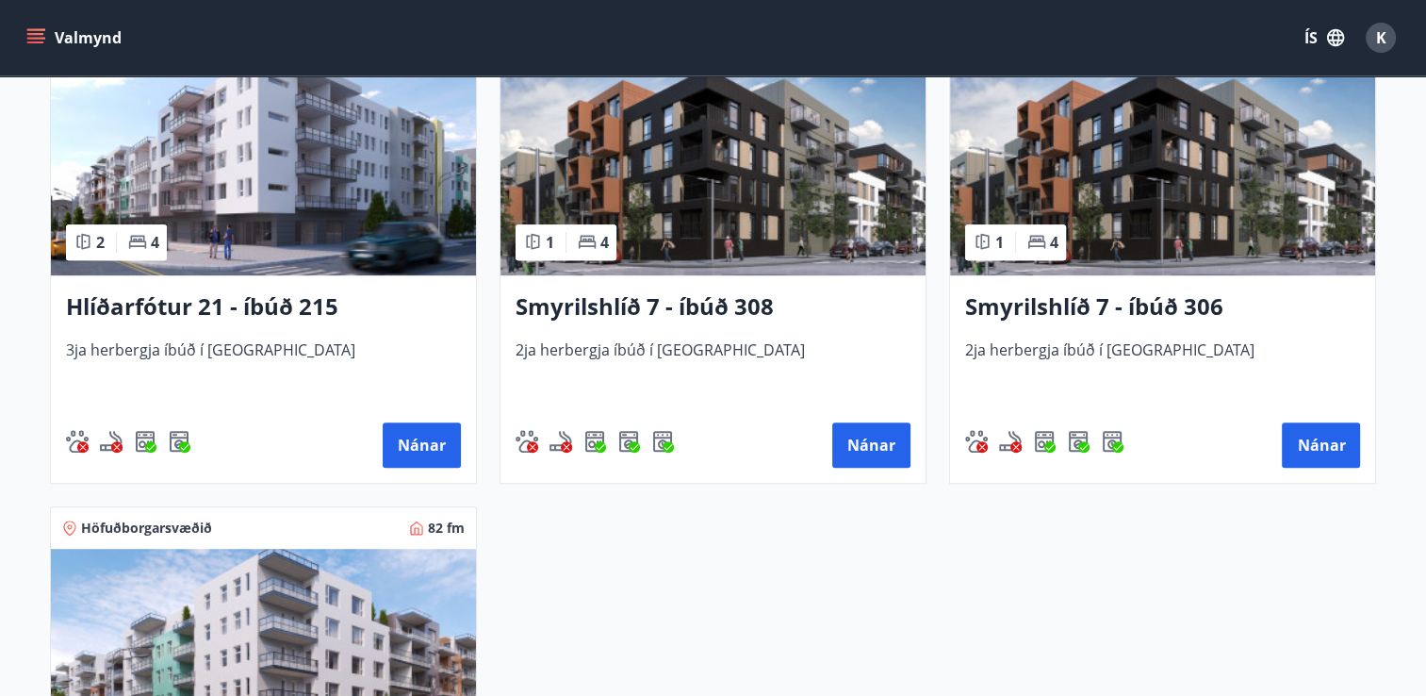
click at [688, 310] on h3 "Smyrilshlíð 7 - íbúð 308" at bounding box center [713, 307] width 395 height 34
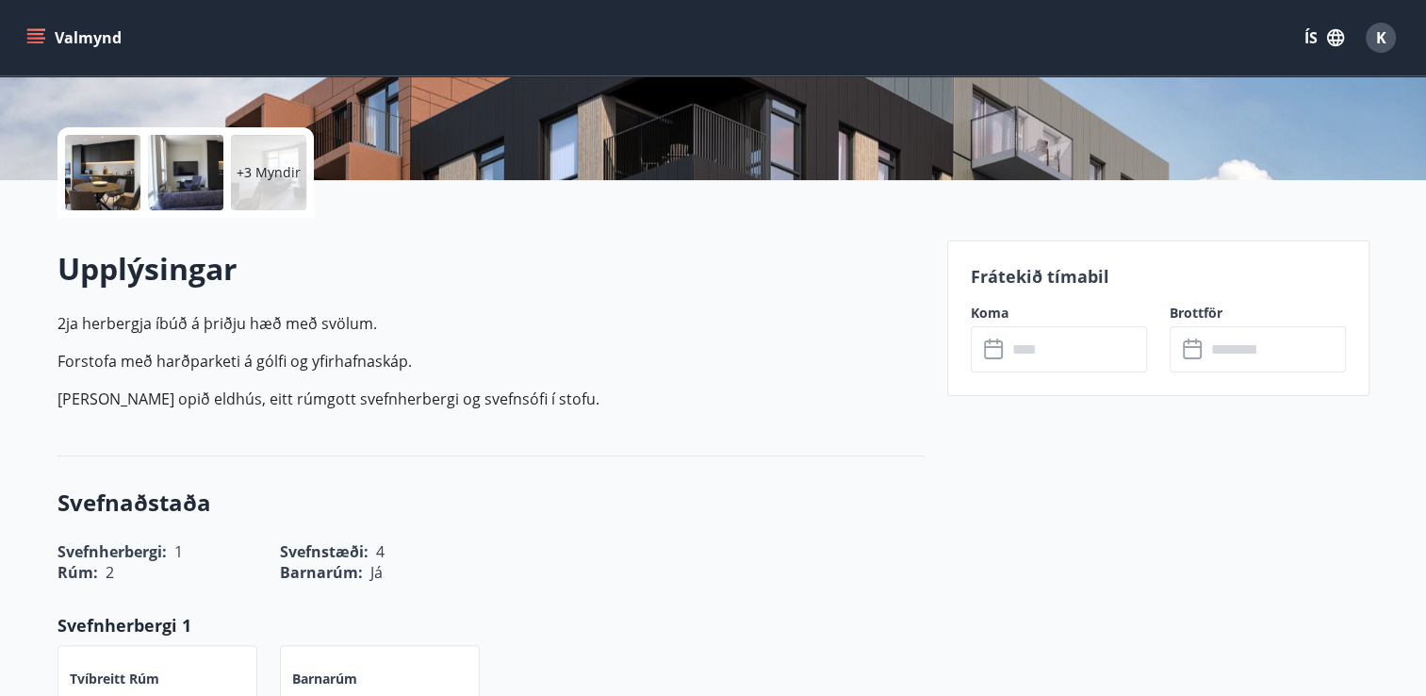
scroll to position [345, 0]
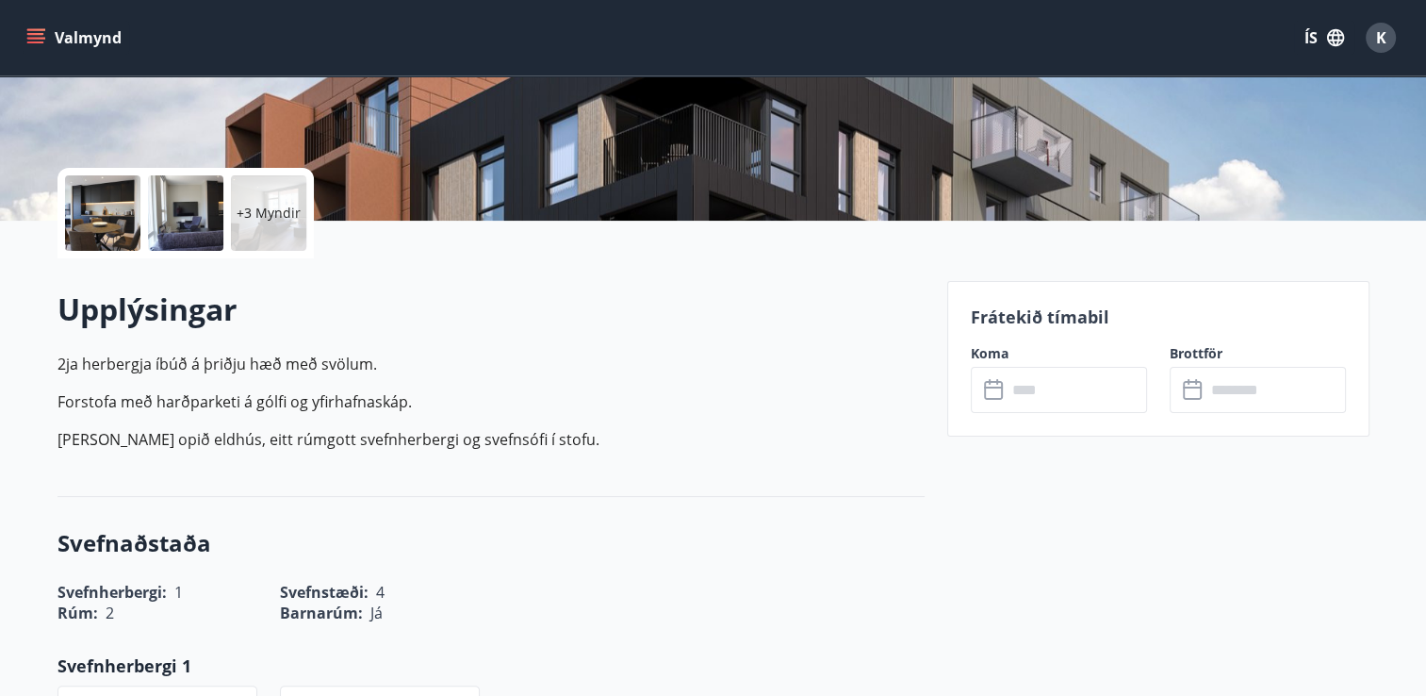
click at [1048, 405] on input "text" at bounding box center [1077, 390] width 140 height 46
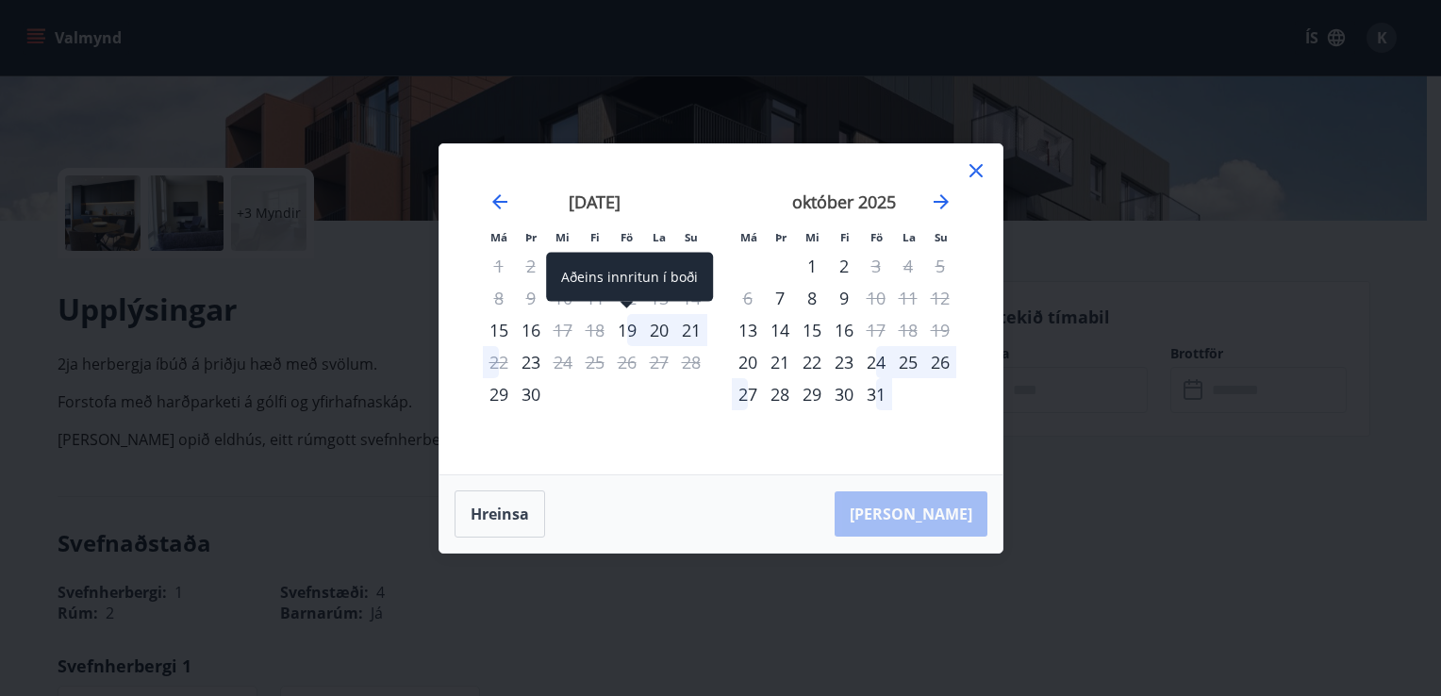
click at [632, 329] on div "19" at bounding box center [627, 330] width 32 height 32
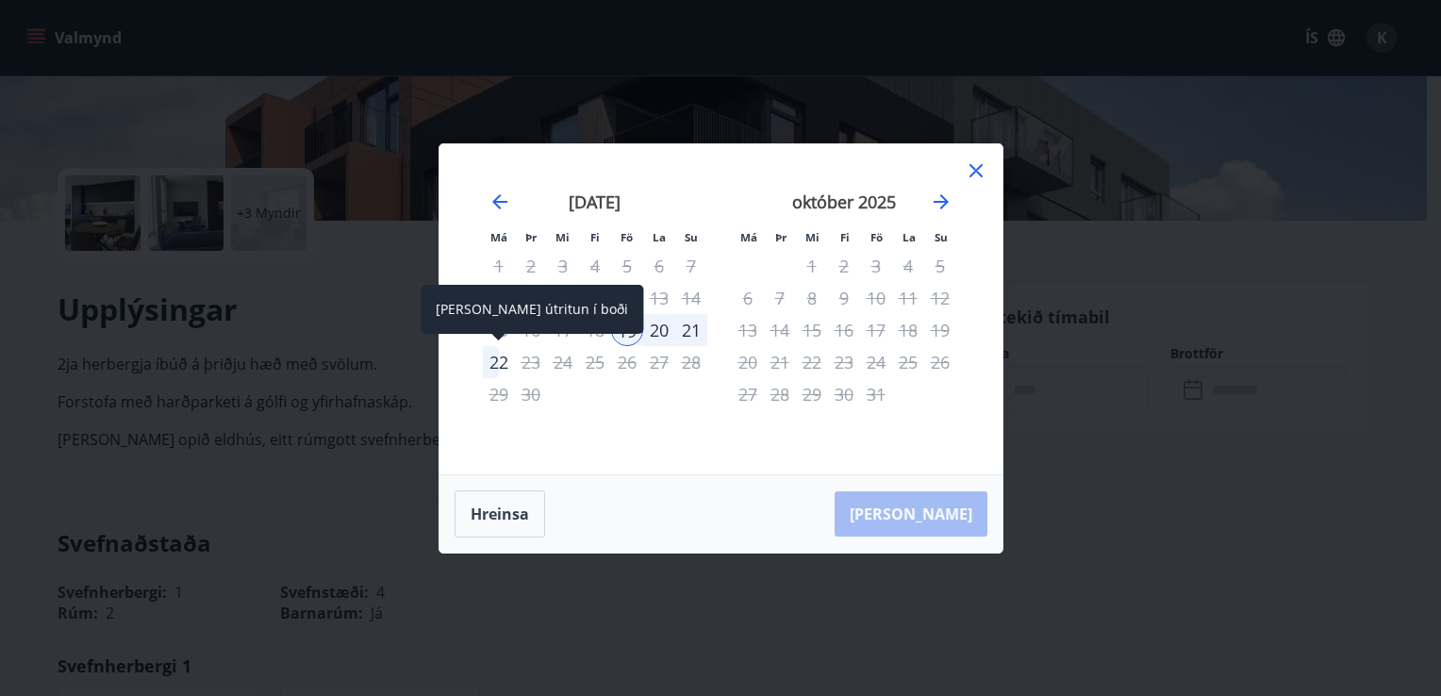
click at [491, 363] on div "22" at bounding box center [499, 362] width 32 height 32
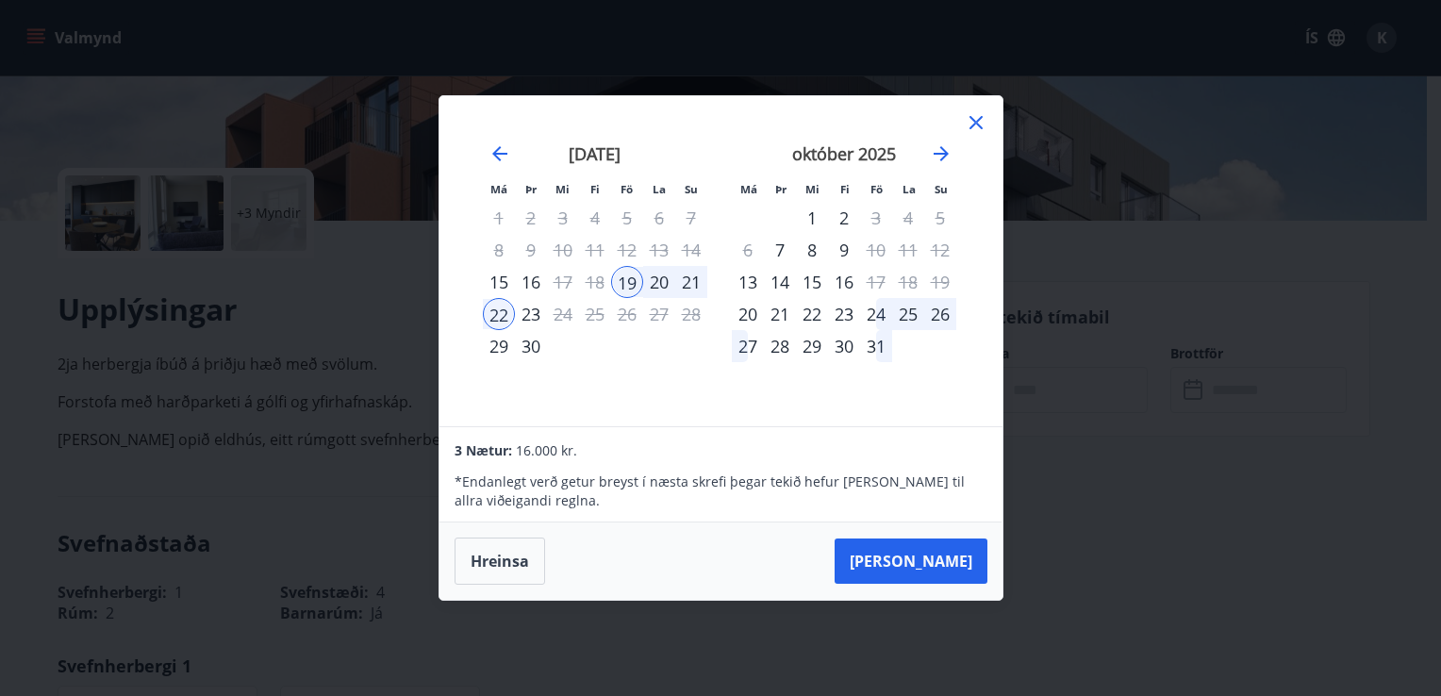
click at [983, 112] on icon at bounding box center [975, 122] width 23 height 23
